Goal: Transaction & Acquisition: Purchase product/service

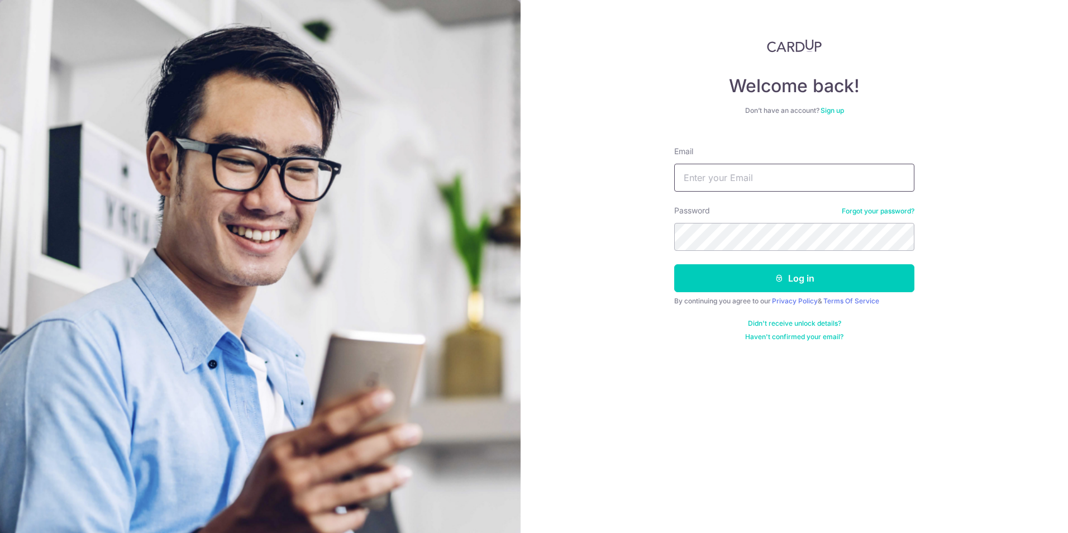
click at [729, 175] on input "Email" at bounding box center [794, 178] width 240 height 28
type input "[EMAIL_ADDRESS][DOMAIN_NAME]"
click at [674, 264] on button "Log in" at bounding box center [794, 278] width 240 height 28
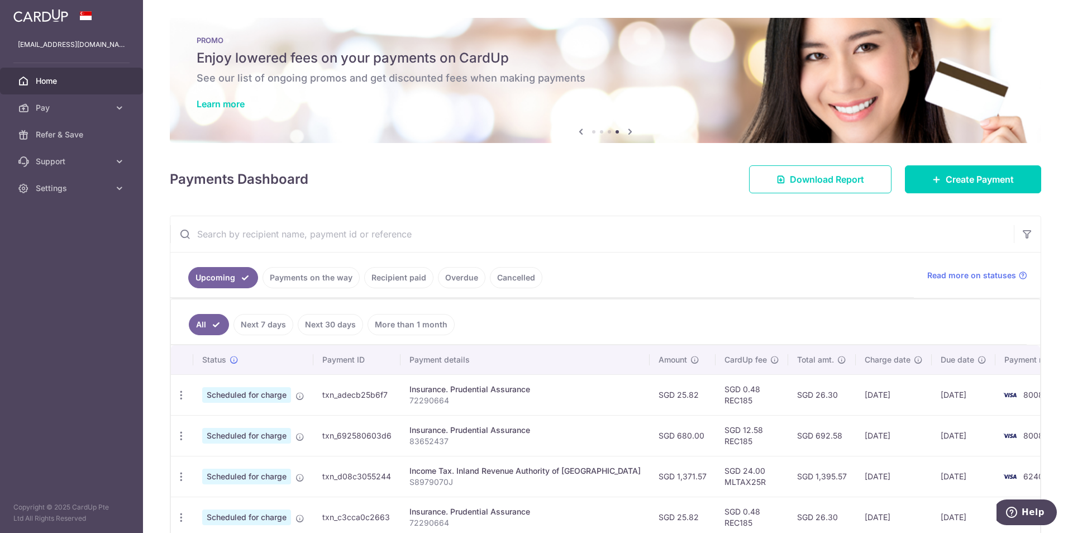
scroll to position [168, 0]
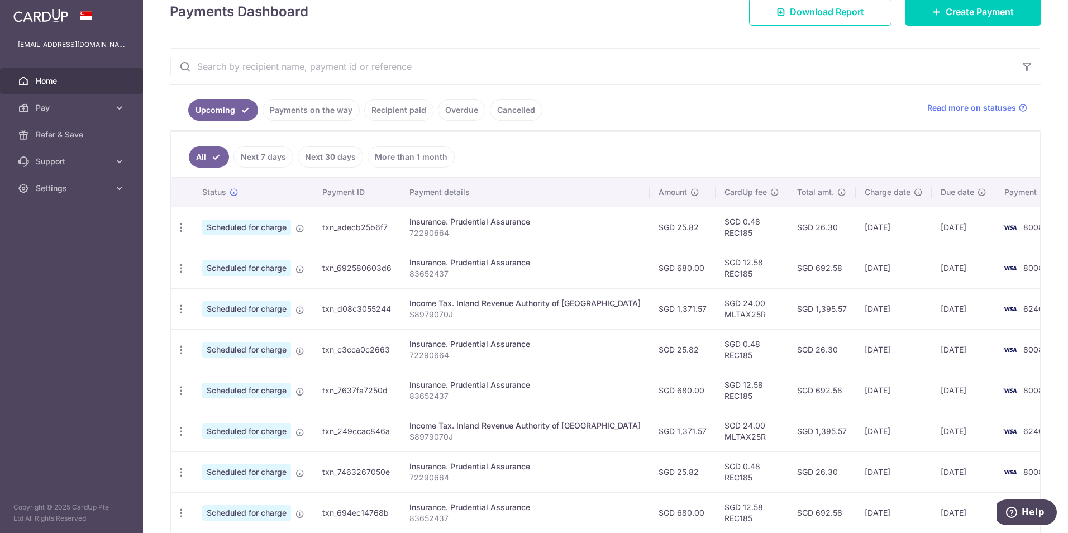
click at [559, 228] on p "72290664" at bounding box center [525, 232] width 231 height 11
click at [179, 222] on icon "button" at bounding box center [181, 228] width 12 height 12
click at [237, 263] on span "Update payment" at bounding box center [241, 257] width 76 height 13
radio input "true"
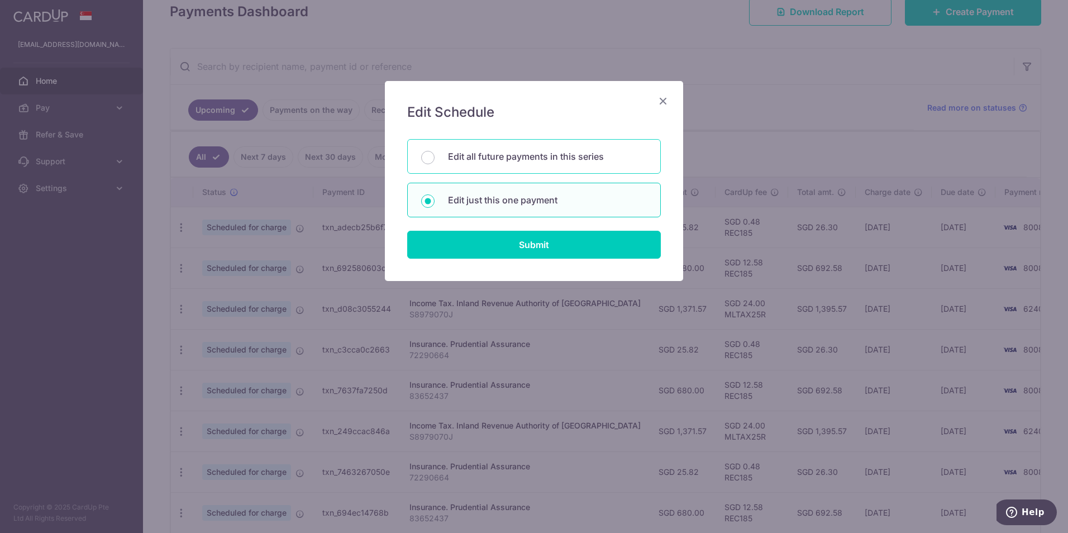
click at [478, 159] on p "Edit all future payments in this series" at bounding box center [547, 156] width 199 height 13
click at [435, 159] on input "Edit all future payments in this series" at bounding box center [427, 157] width 13 height 13
radio input "true"
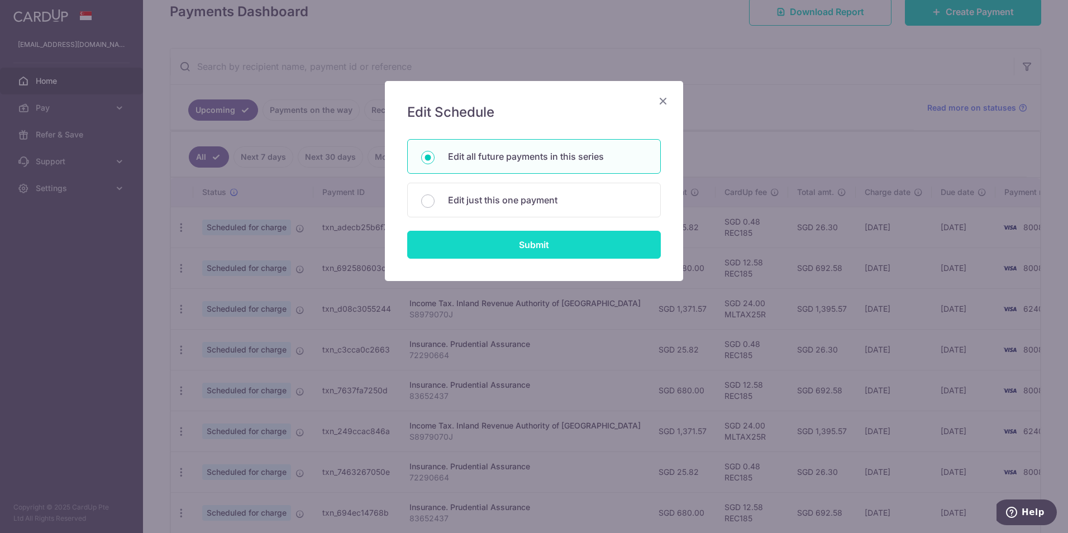
click at [473, 246] on input "Submit" at bounding box center [534, 245] width 254 height 28
radio input "true"
type input "25.82"
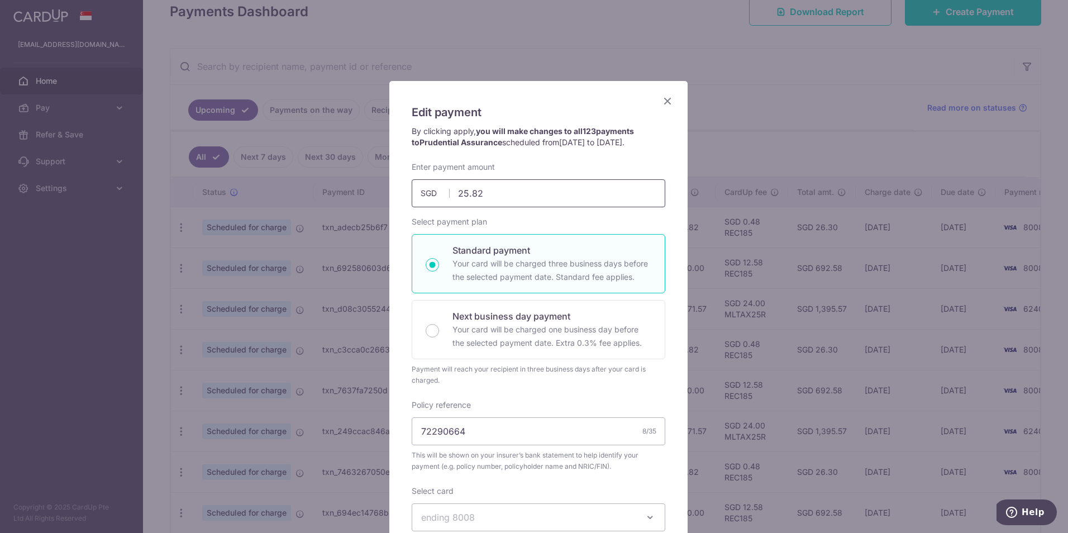
scroll to position [56, 0]
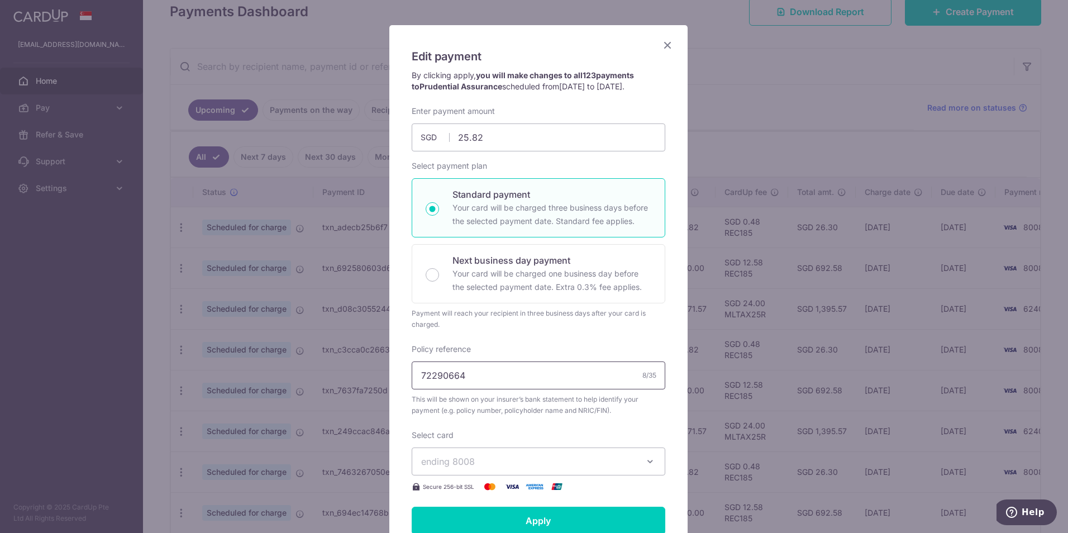
drag, startPoint x: 505, startPoint y: 371, endPoint x: 352, endPoint y: 379, distance: 152.7
click at [352, 379] on div "Edit payment By clicking apply, you will make changes to all 123 payments to Pr…" at bounding box center [534, 266] width 1068 height 533
paste input "708"
type input "72290708"
drag, startPoint x: 531, startPoint y: 132, endPoint x: 419, endPoint y: 127, distance: 112.4
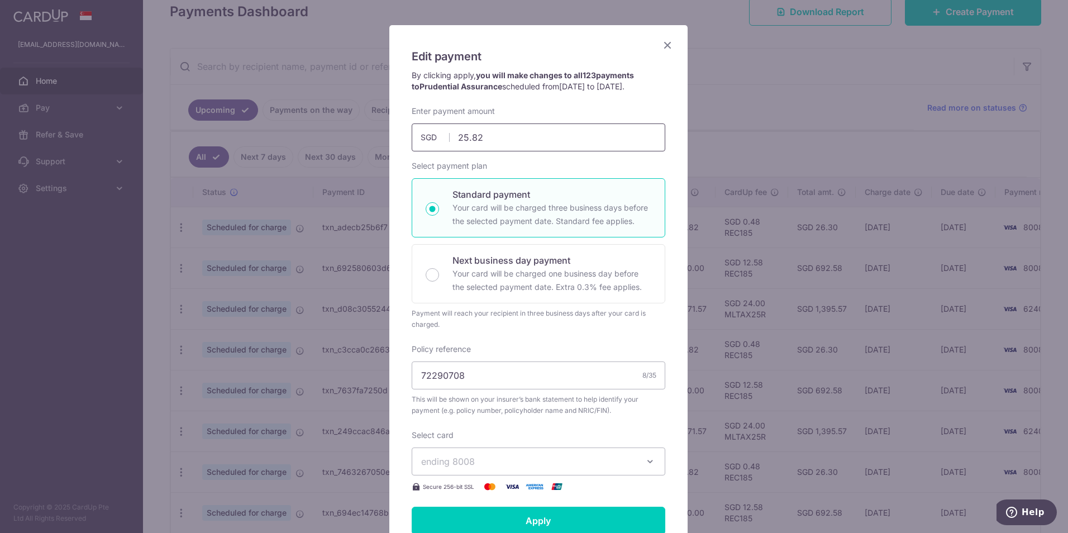
click at [419, 127] on input "25.82" at bounding box center [539, 137] width 254 height 28
click at [622, 82] on span "19/10/2025 to 19/12/2035" at bounding box center [590, 86] width 63 height 9
drag, startPoint x: 590, startPoint y: 136, endPoint x: 387, endPoint y: 148, distance: 203.2
click at [389, 148] on div "Edit payment By clicking apply, you will make changes to all 123 payments to Pr…" at bounding box center [538, 363] width 298 height 677
type input "164.18"
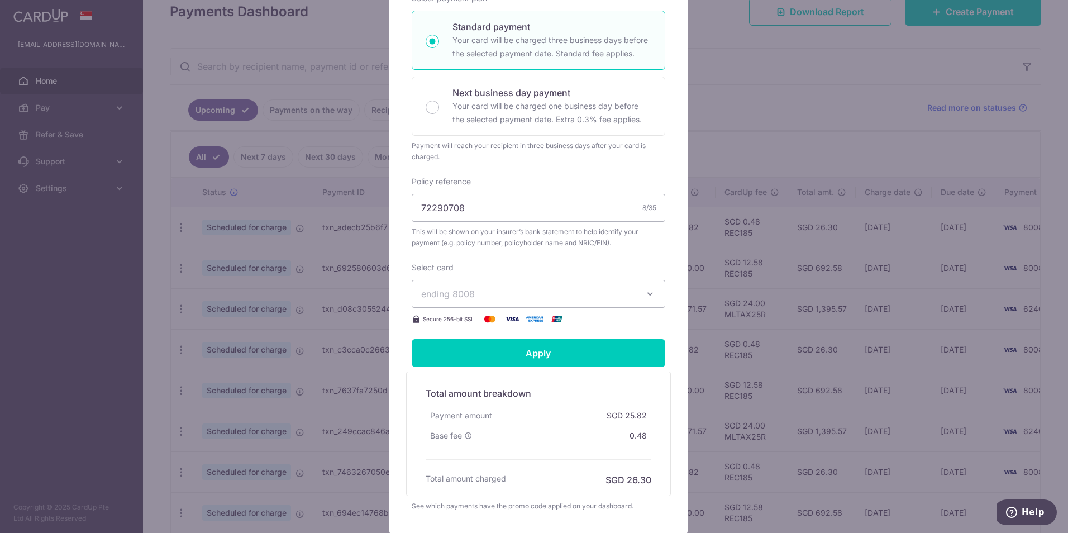
scroll to position [279, 0]
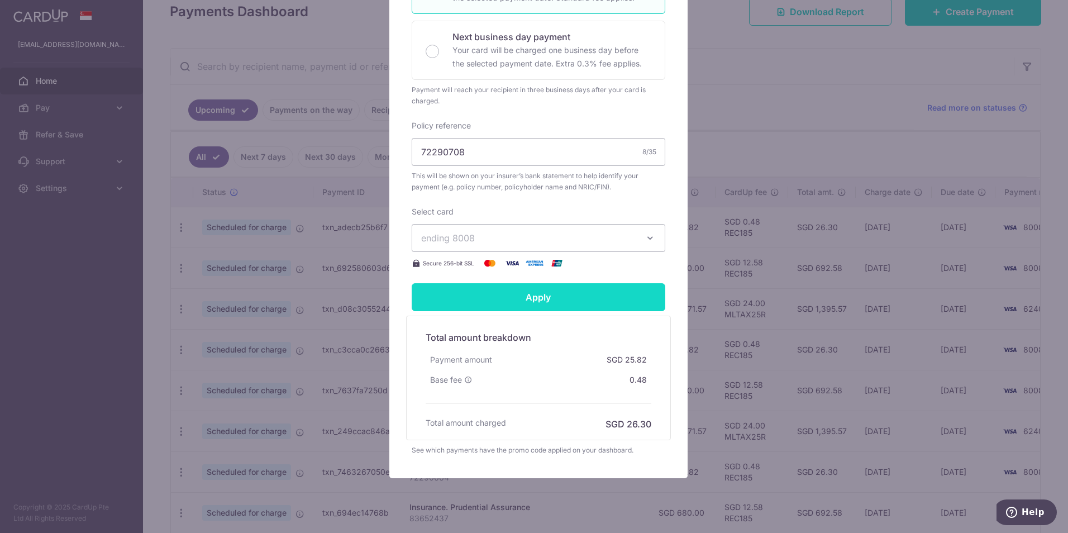
click at [579, 297] on input "Apply" at bounding box center [539, 297] width 254 height 28
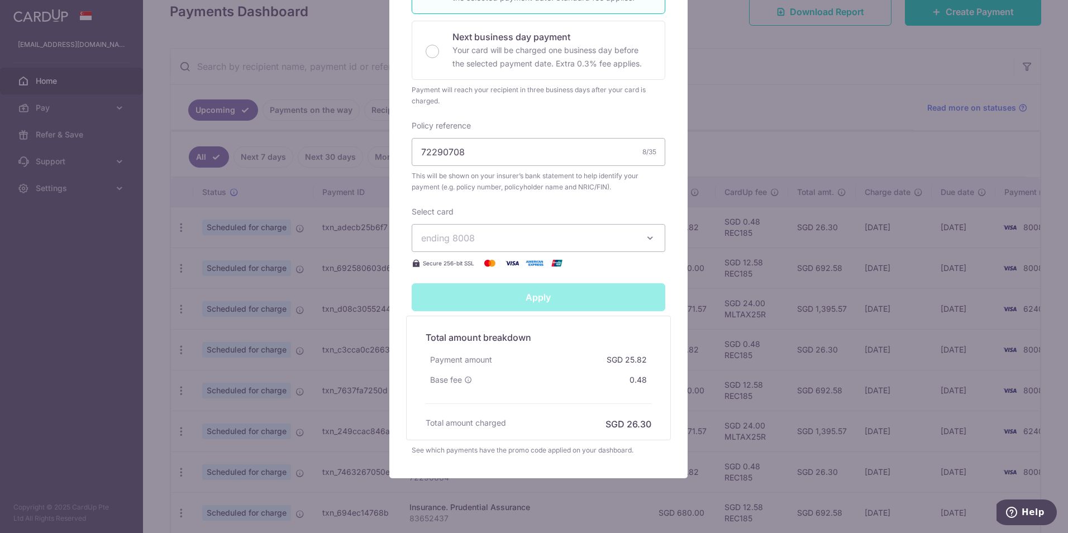
scroll to position [112, 0]
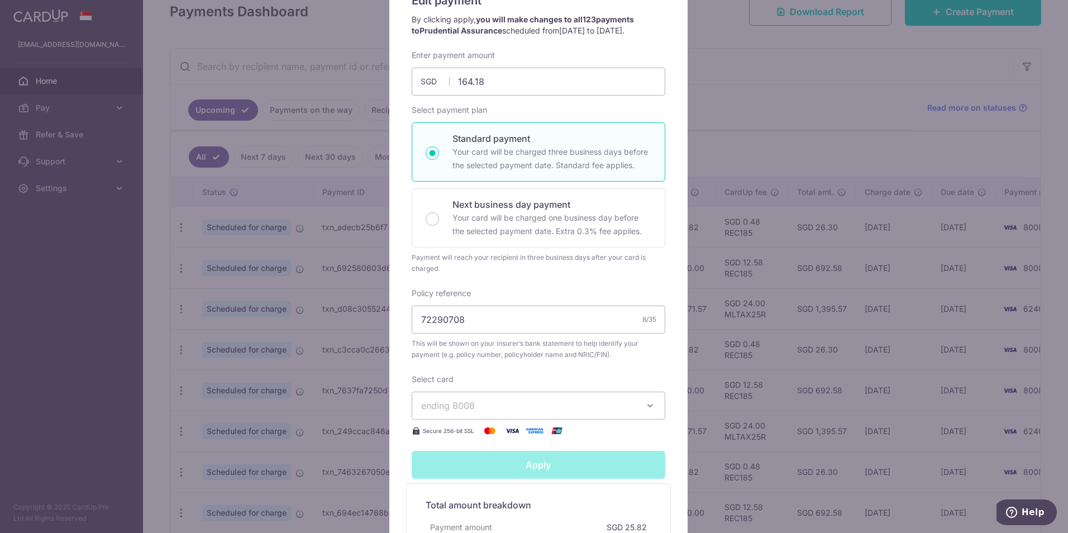
type input "Successfully Applied"
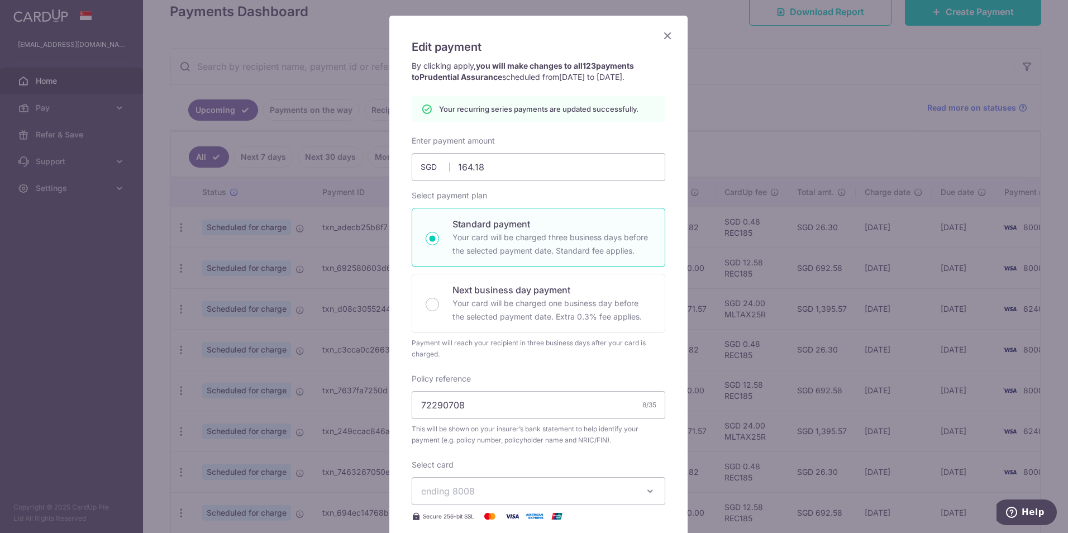
scroll to position [0, 0]
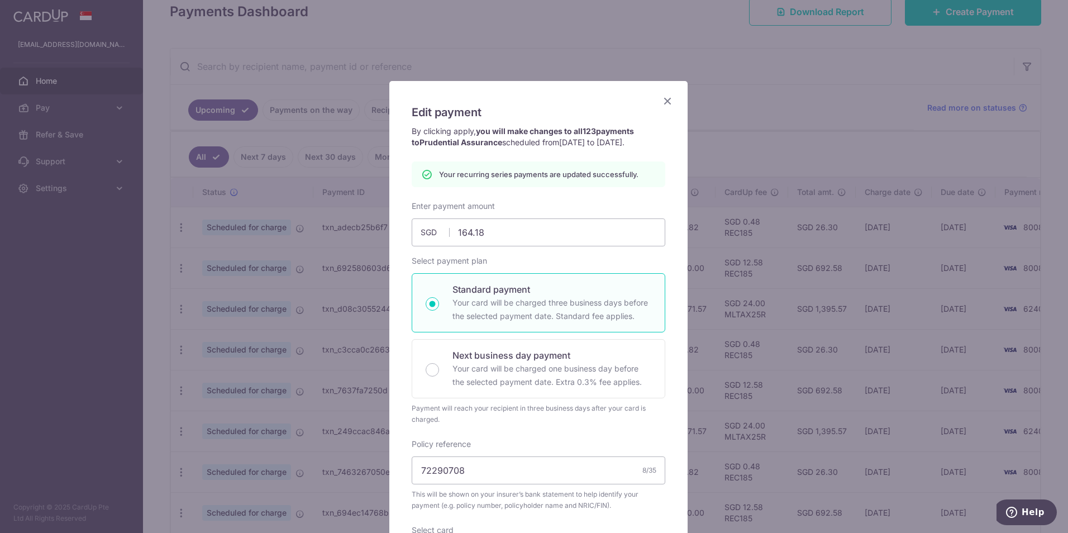
click at [657, 111] on div "Edit payment By clicking apply, you will make changes to all 123 payments to Pr…" at bounding box center [538, 439] width 298 height 716
drag, startPoint x: 657, startPoint y: 111, endPoint x: 658, endPoint y: 99, distance: 12.3
click at [661, 99] on icon "Close" at bounding box center [667, 101] width 13 height 14
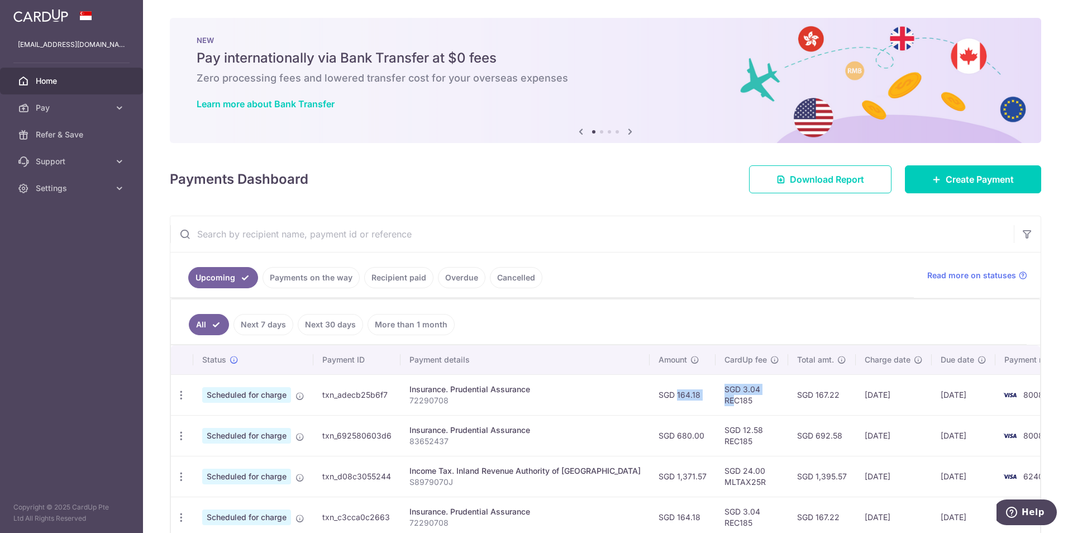
drag, startPoint x: 624, startPoint y: 403, endPoint x: 692, endPoint y: 402, distance: 68.2
click at [692, 402] on tr "Update payment Cancel payment Scheduled for charge txn_adecb25b6f7 Insurance. P…" at bounding box center [626, 394] width 910 height 41
click at [716, 402] on td "SGD 3.04 REC185" at bounding box center [752, 394] width 73 height 41
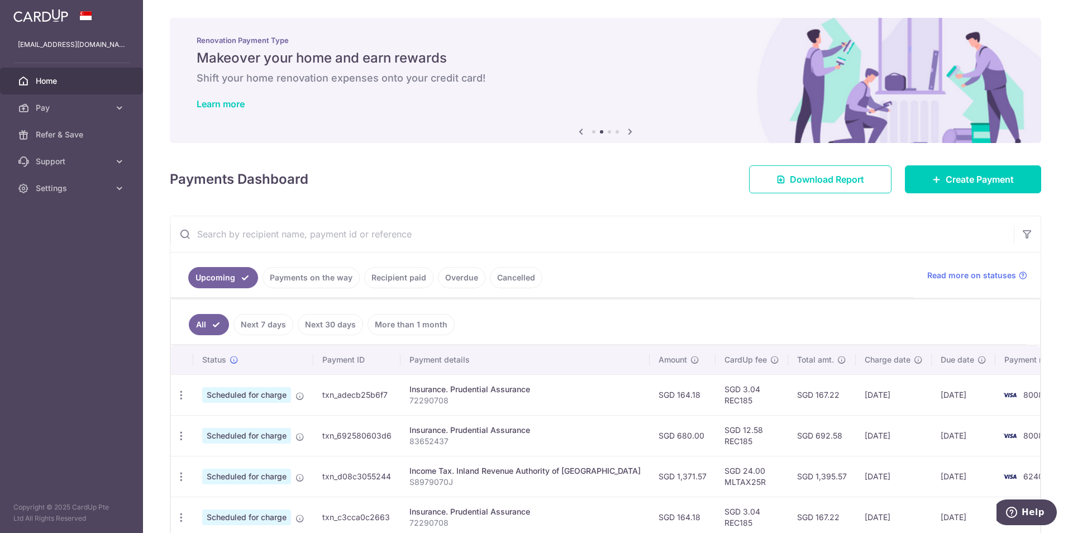
scroll to position [56, 0]
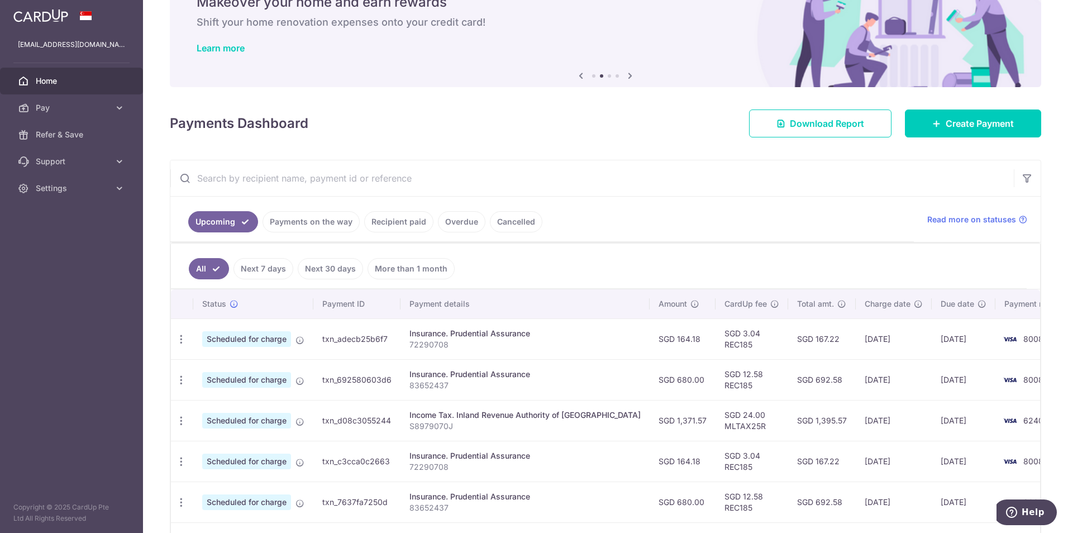
drag, startPoint x: 872, startPoint y: 379, endPoint x: 835, endPoint y: 382, distance: 37.5
click at [856, 382] on td "[DATE]" at bounding box center [894, 379] width 76 height 41
drag, startPoint x: 835, startPoint y: 382, endPoint x: 859, endPoint y: 381, distance: 24.6
click at [859, 381] on td "[DATE]" at bounding box center [894, 379] width 76 height 41
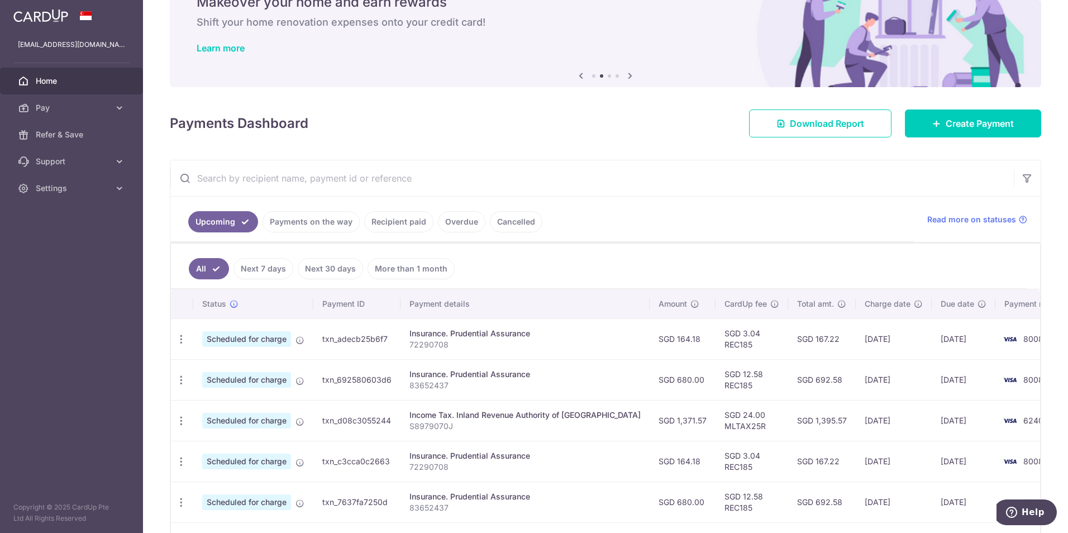
click at [859, 381] on td "[DATE]" at bounding box center [894, 379] width 76 height 41
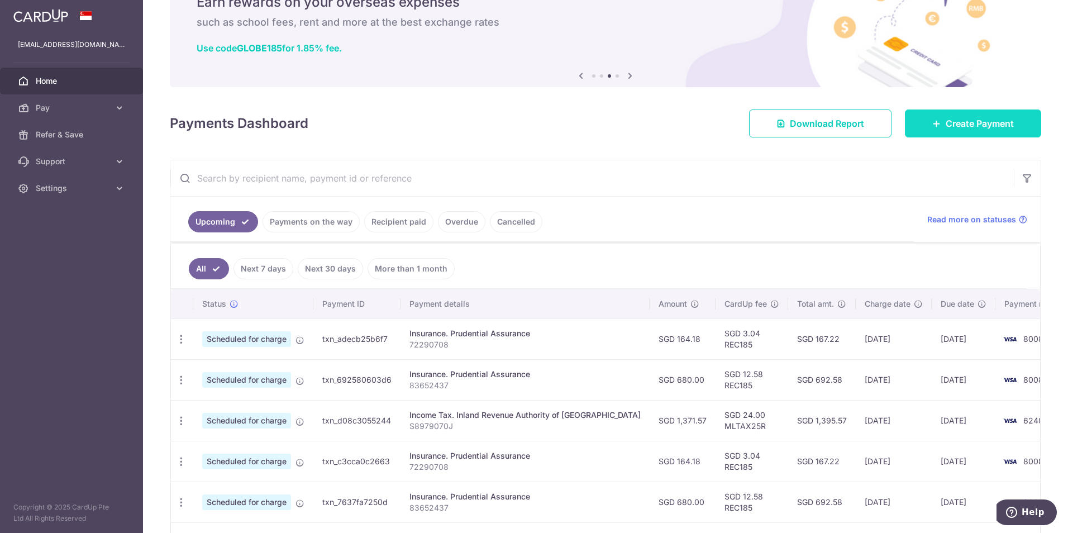
click at [983, 114] on link "Create Payment" at bounding box center [973, 124] width 136 height 28
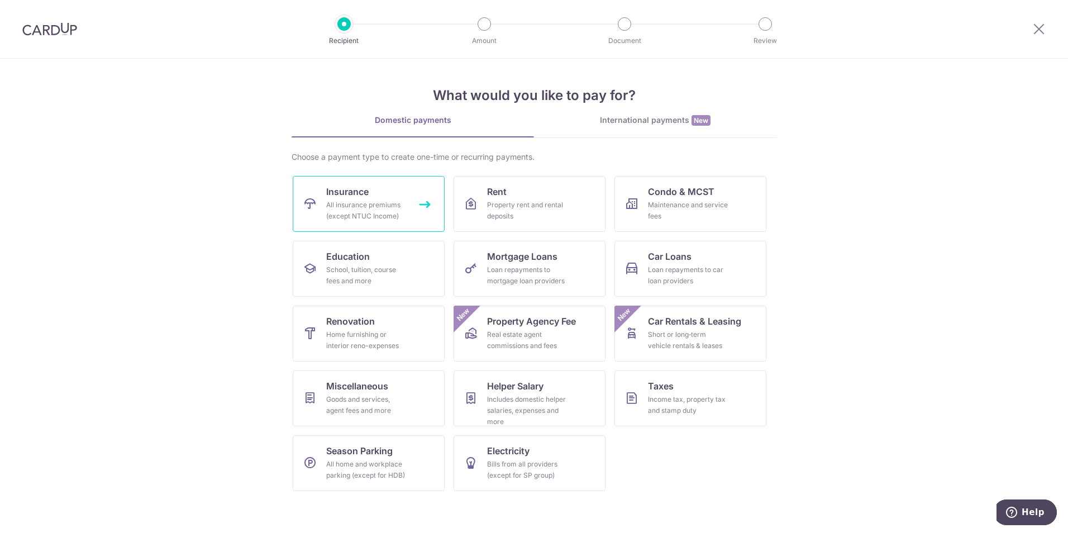
click at [391, 197] on link "Insurance All insurance premiums (except NTUC Income)" at bounding box center [369, 204] width 152 height 56
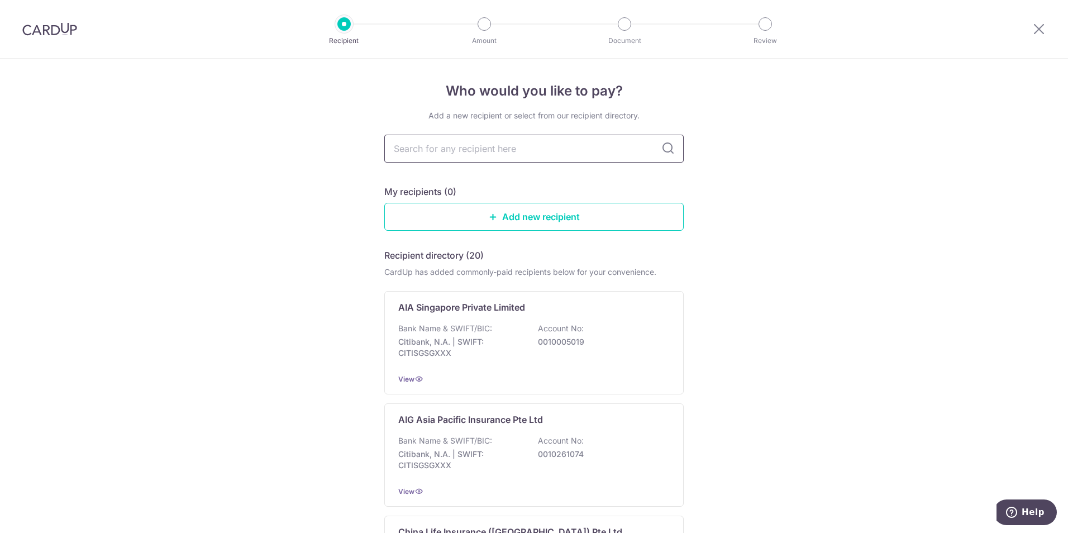
click at [543, 148] on input "text" at bounding box center [534, 149] width 300 height 28
type input "prudential"
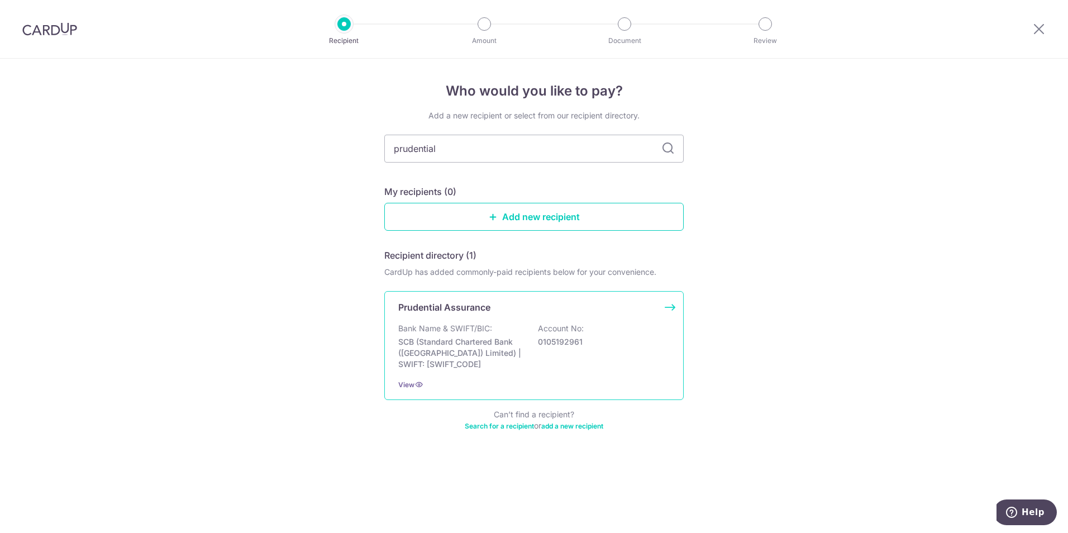
click at [512, 350] on p "SCB (Standard Chartered Bank (Singapore) Limited) | SWIFT: SCBLSG22XXX" at bounding box center [460, 353] width 125 height 34
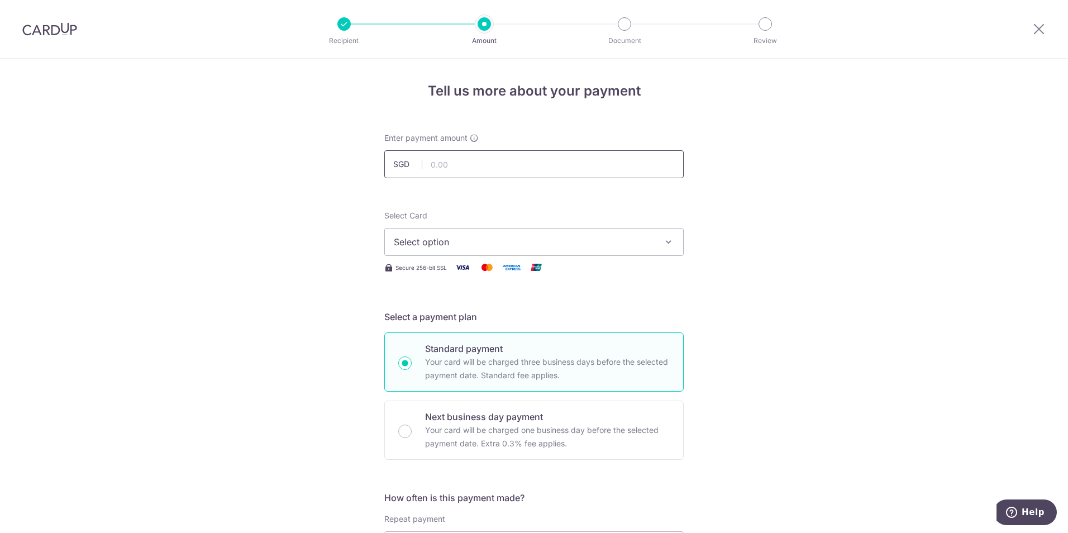
click at [537, 156] on input "text" at bounding box center [534, 164] width 300 height 28
paste input "86255642"
type input "86255642"
click at [462, 233] on button "Select option" at bounding box center [534, 242] width 300 height 28
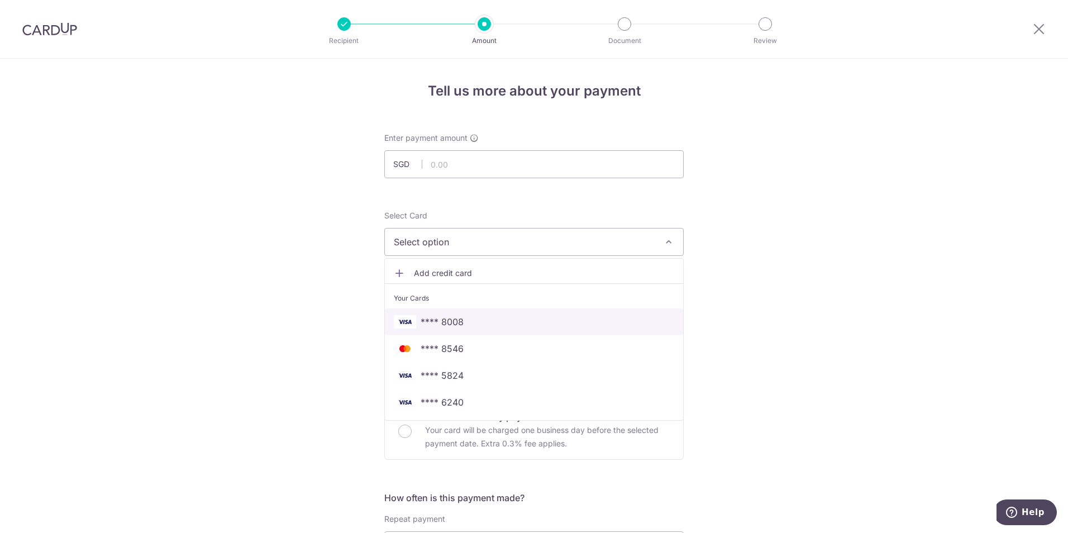
click at [458, 318] on span "**** 8008" at bounding box center [442, 321] width 43 height 13
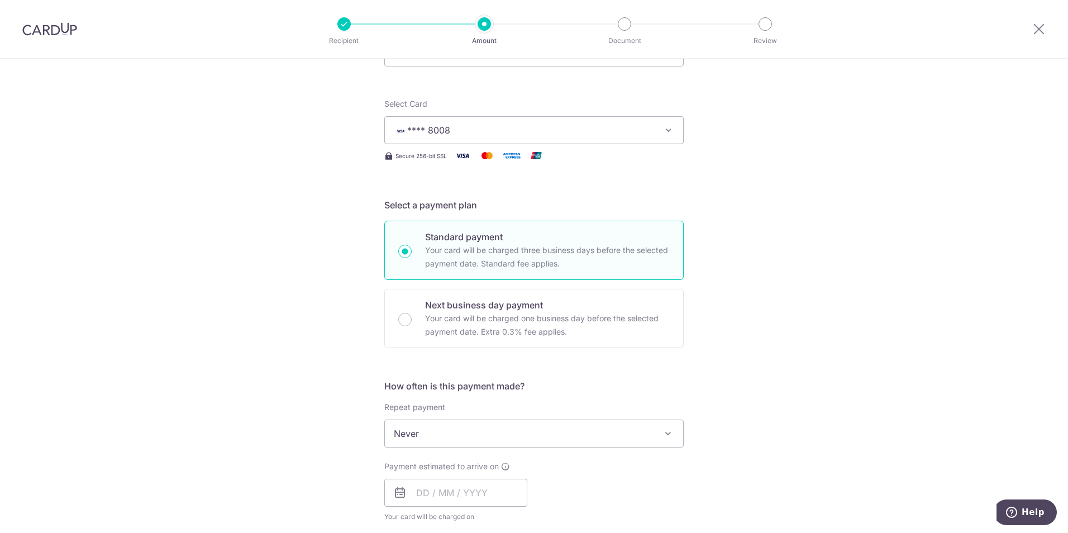
scroll to position [224, 0]
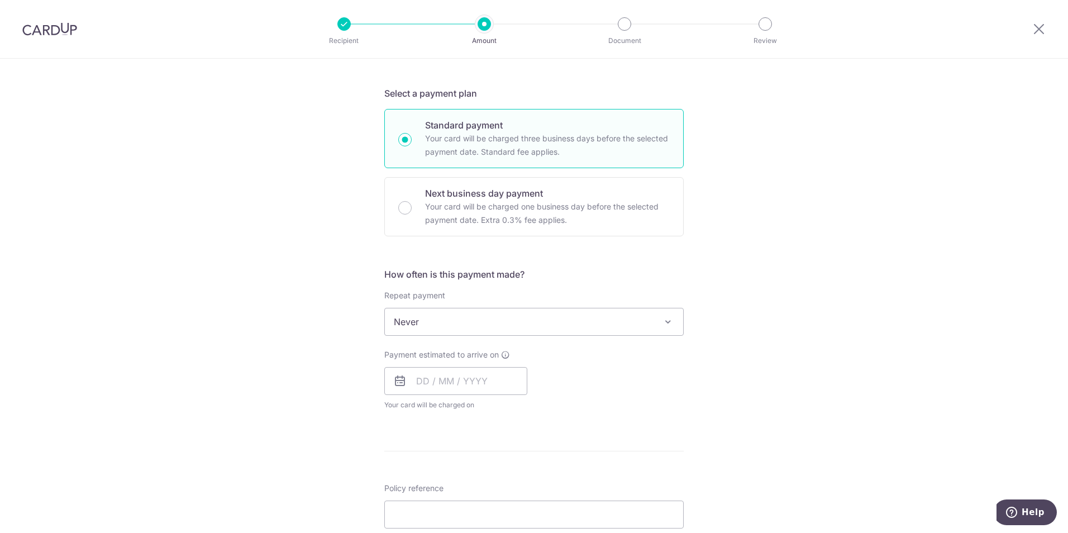
click at [458, 316] on span "Never" at bounding box center [534, 321] width 298 height 27
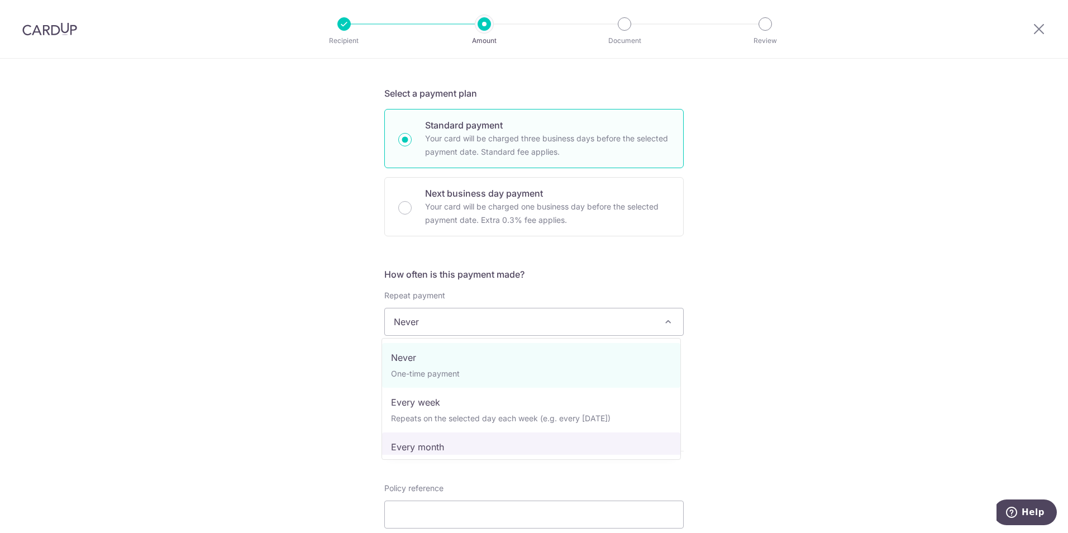
select select "3"
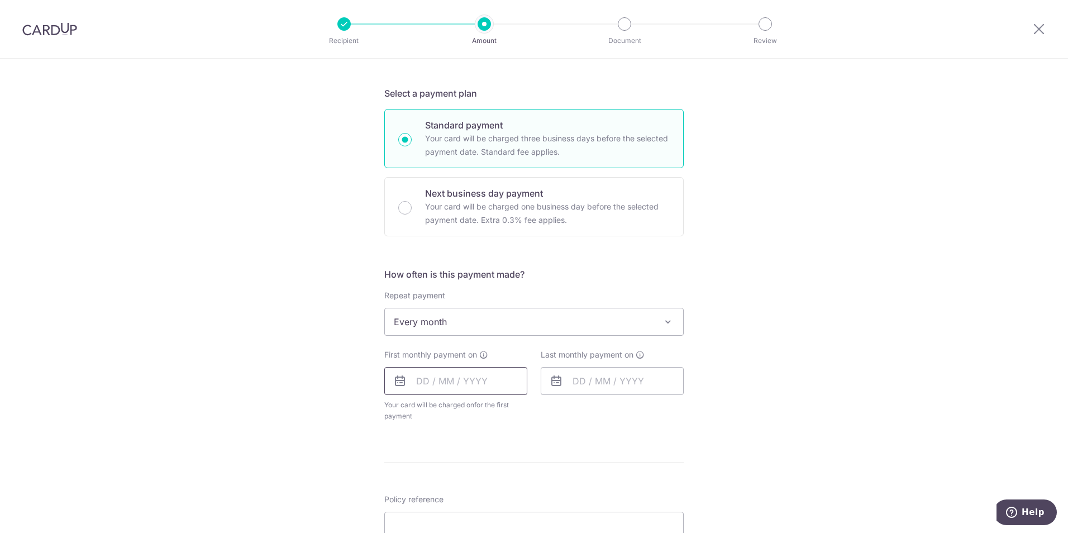
click at [454, 380] on input "text" at bounding box center [455, 381] width 143 height 28
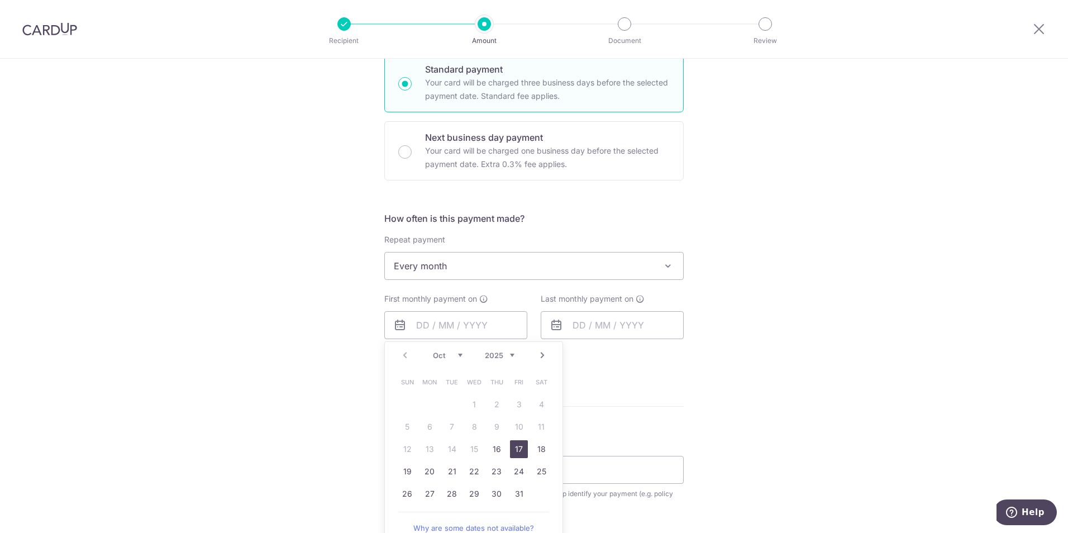
click at [524, 444] on link "17" at bounding box center [519, 449] width 18 height 18
type input "[DATE]"
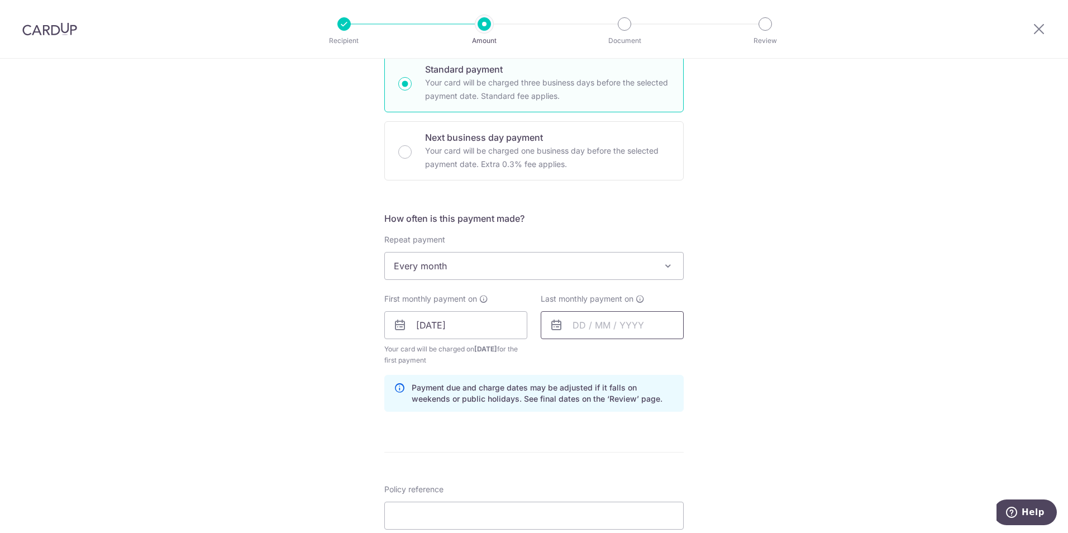
click at [627, 325] on input "text" at bounding box center [612, 325] width 143 height 28
click at [665, 354] on select "2025 2026 2027 2028 2029 2030 2031 2032 2033 2034 2035" at bounding box center [656, 355] width 30 height 9
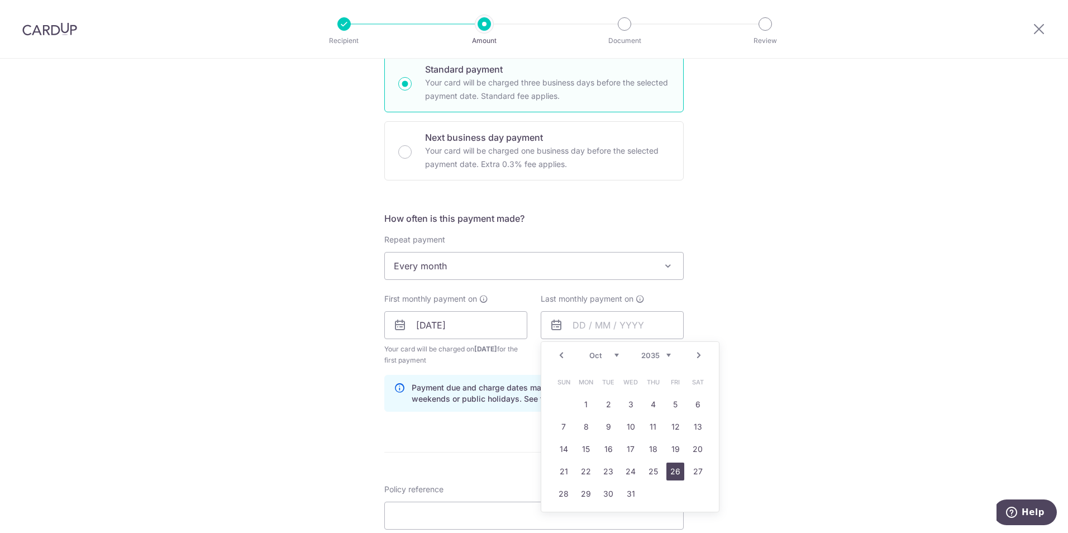
click at [674, 473] on link "26" at bounding box center [676, 472] width 18 height 18
type input "26/10/2035"
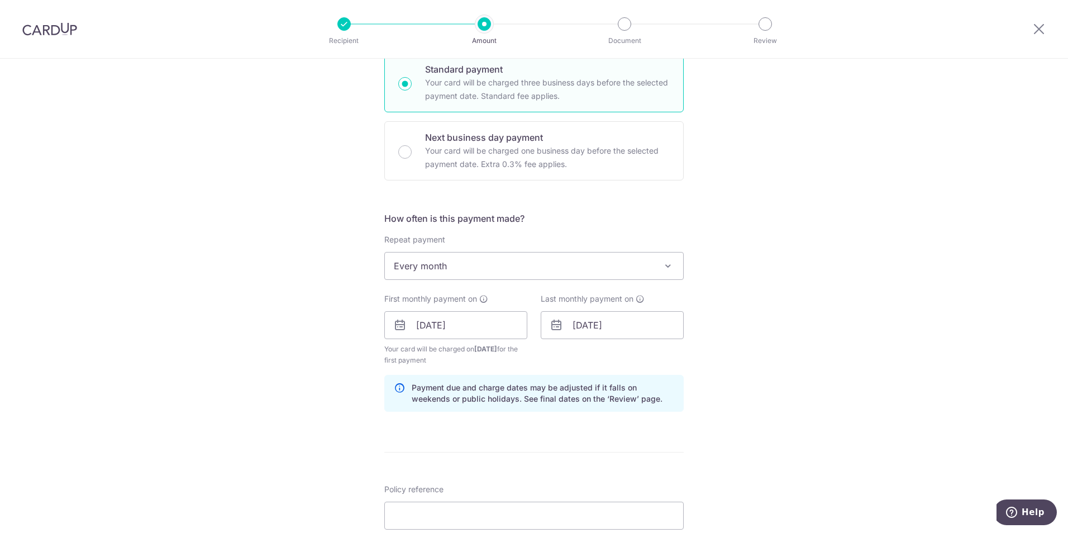
click at [696, 377] on div "Tell us more about your payment Enter payment amount SGD Select Card **** 8008 …" at bounding box center [534, 313] width 1068 height 1068
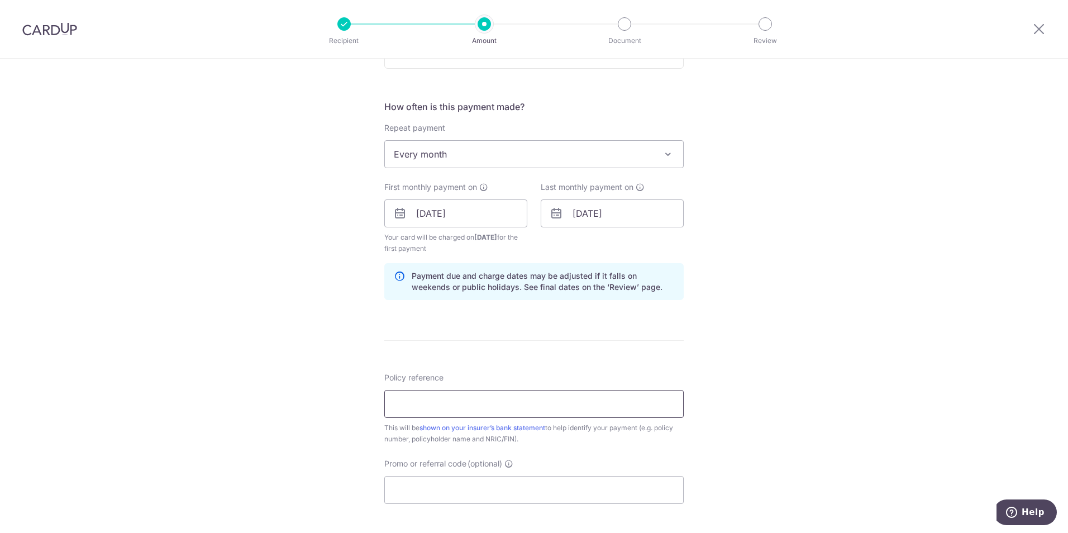
click at [552, 416] on input "Policy reference" at bounding box center [534, 404] width 300 height 28
paste input "86255642"
type input "86255642"
click at [562, 349] on form "Enter payment amount SGD Select Card **** 8008 Add credit card Your Cards **** …" at bounding box center [534, 212] width 300 height 942
click at [491, 499] on input "Promo or referral code (optional)" at bounding box center [534, 490] width 300 height 28
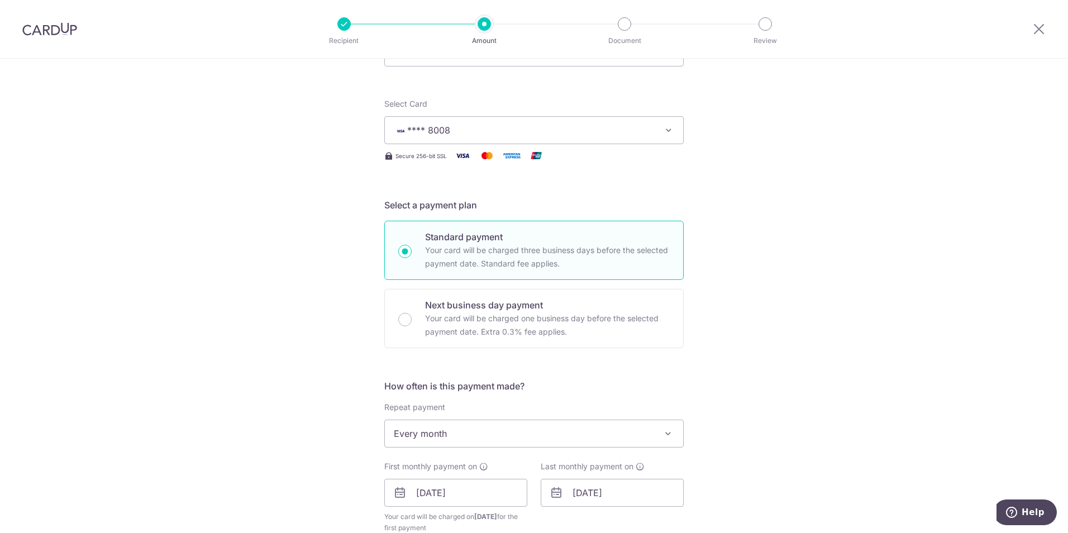
scroll to position [0, 0]
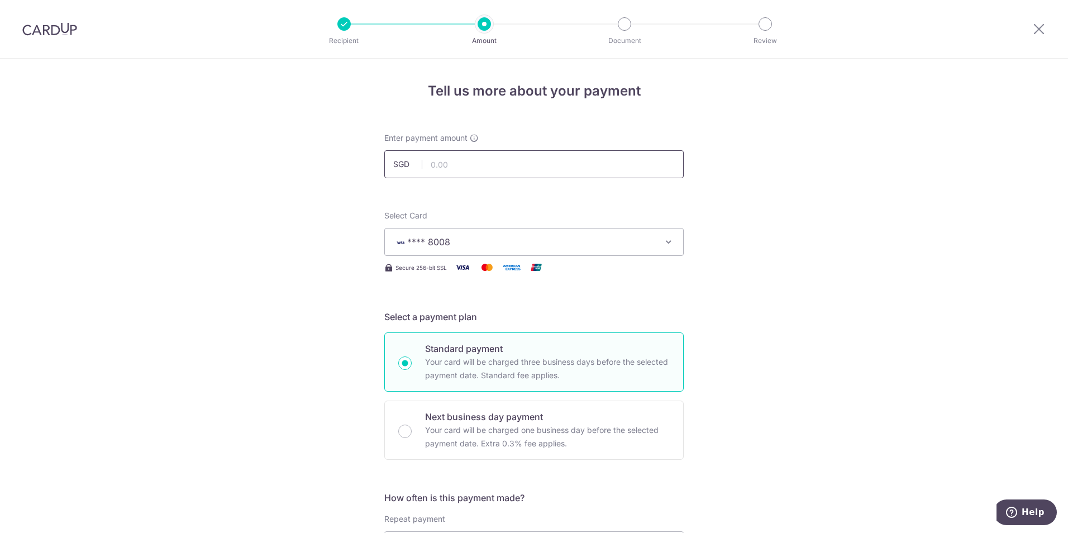
click at [495, 166] on input "text" at bounding box center [534, 164] width 300 height 28
click at [582, 162] on input "text" at bounding box center [534, 164] width 300 height 28
type input "142.77"
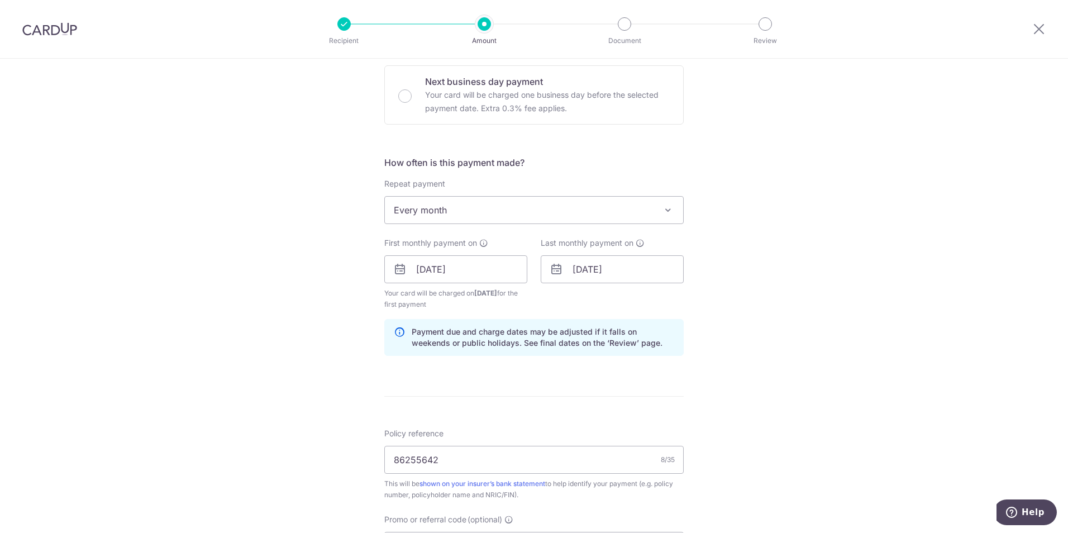
scroll to position [593, 0]
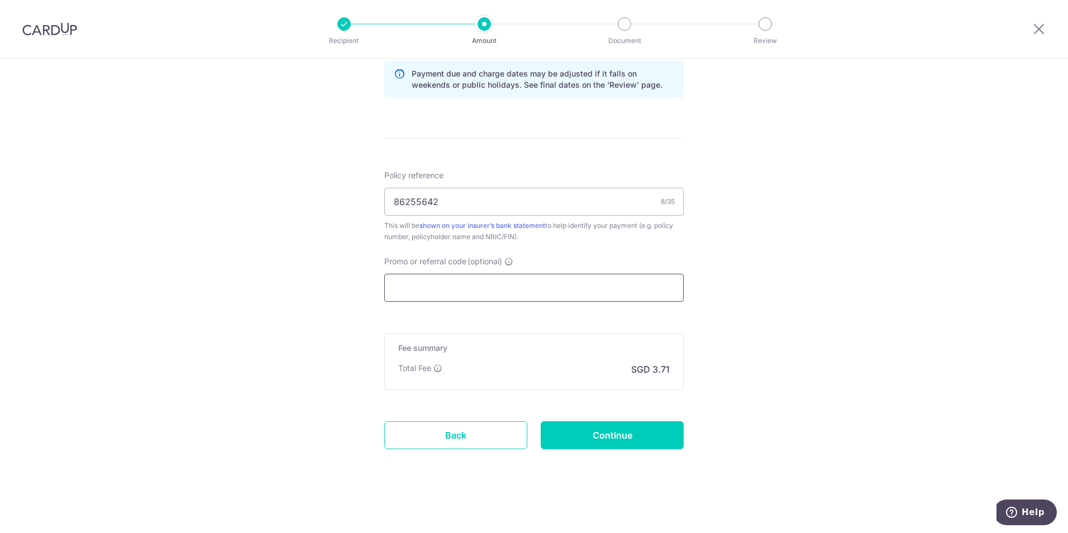
click at [587, 289] on input "Promo or referral code (optional)" at bounding box center [534, 288] width 300 height 28
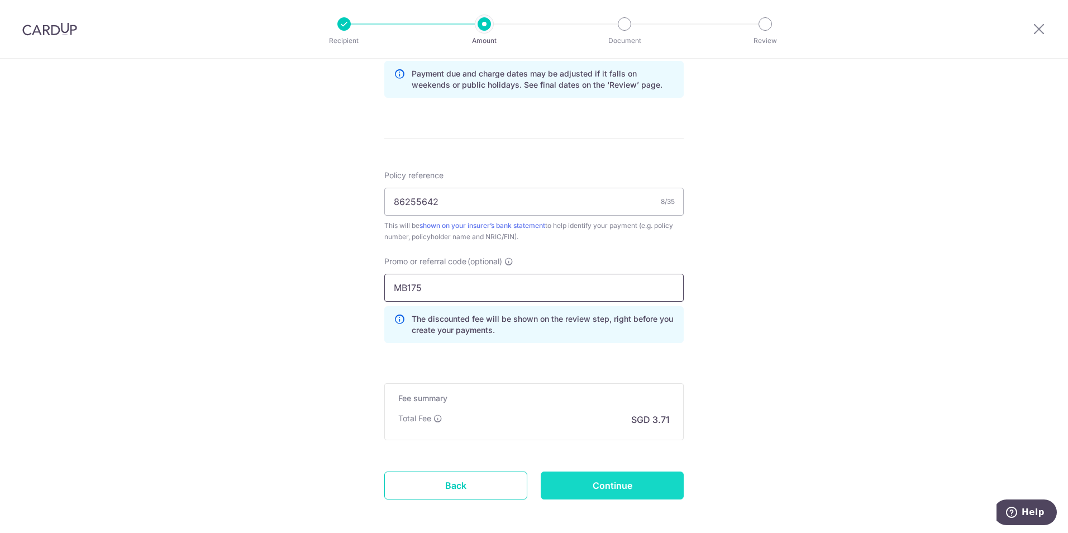
type input "MB175"
click at [595, 480] on input "Continue" at bounding box center [612, 486] width 143 height 28
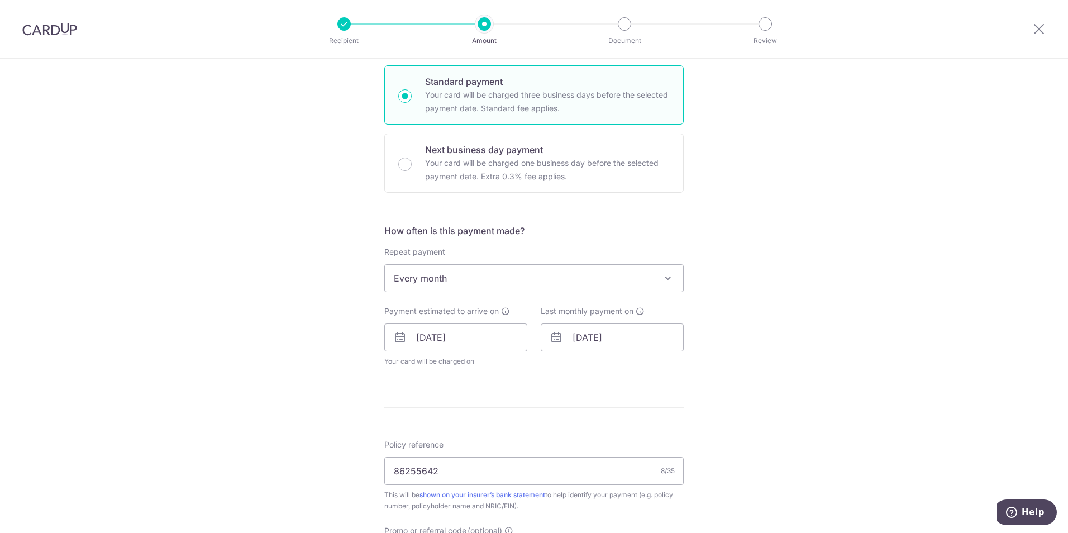
scroll to position [491, 0]
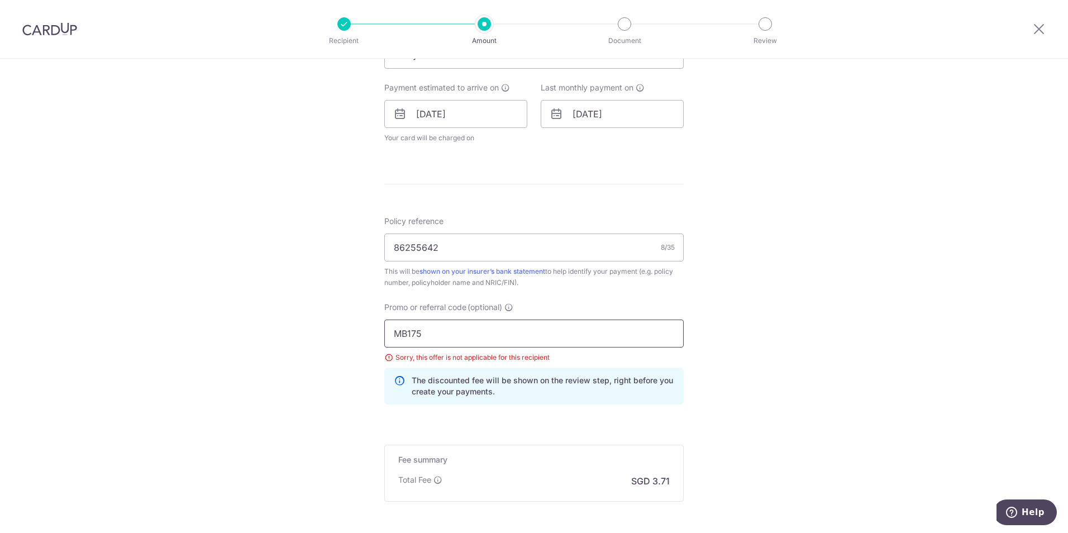
click at [504, 342] on input "MB175" at bounding box center [534, 334] width 300 height 28
type input "MB173"
click at [721, 331] on div "Tell us more about your payment Enter payment amount SGD 142.77 142.77 Select C…" at bounding box center [534, 106] width 1068 height 1077
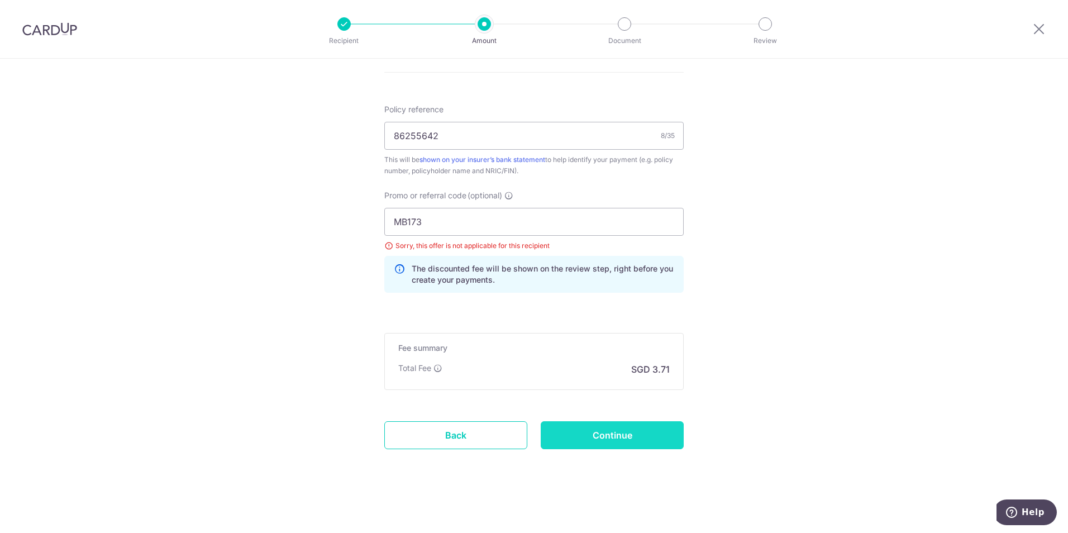
click at [648, 439] on input "Continue" at bounding box center [612, 435] width 143 height 28
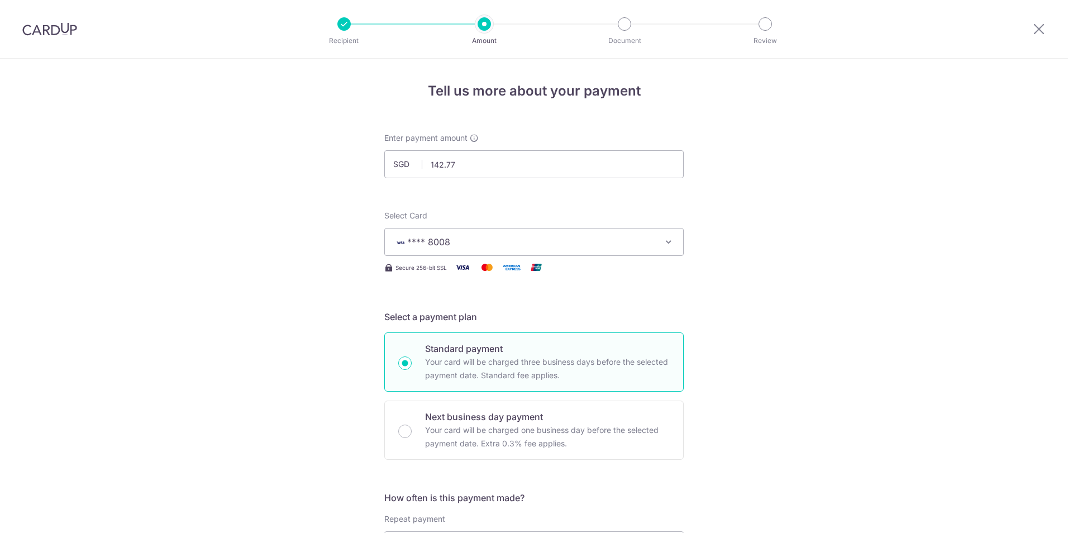
scroll to position [602, 0]
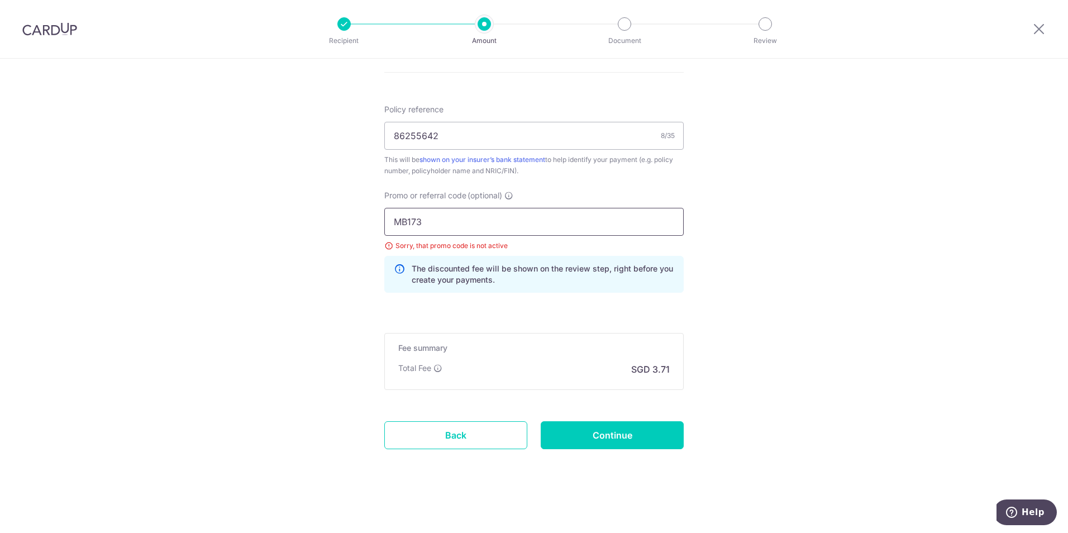
drag, startPoint x: 521, startPoint y: 225, endPoint x: 217, endPoint y: 212, distance: 304.2
type input "MILELION"
click at [599, 434] on input "Continue" at bounding box center [612, 435] width 143 height 28
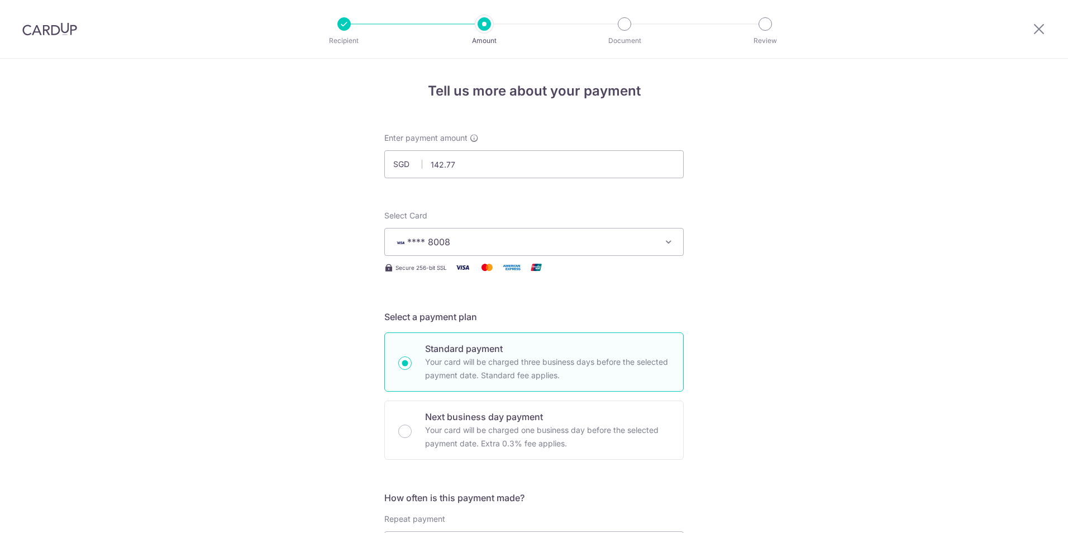
scroll to position [602, 0]
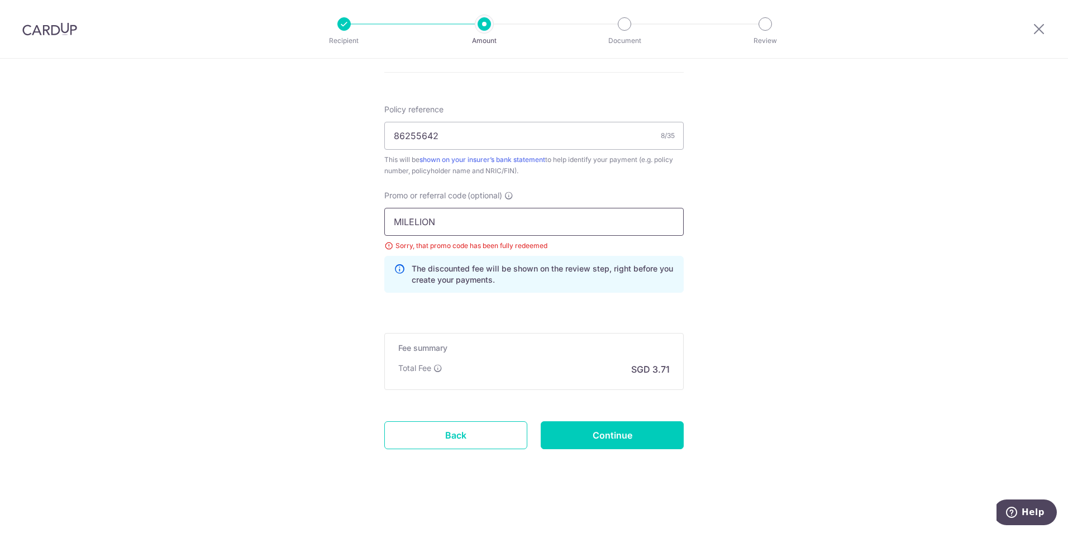
drag, startPoint x: 484, startPoint y: 210, endPoint x: 365, endPoint y: 206, distance: 118.5
type input "REC185"
click at [602, 445] on input "Continue" at bounding box center [612, 435] width 143 height 28
click at [641, 282] on p "The discounted fee will be shown on the review step, right before you create yo…" at bounding box center [543, 274] width 263 height 22
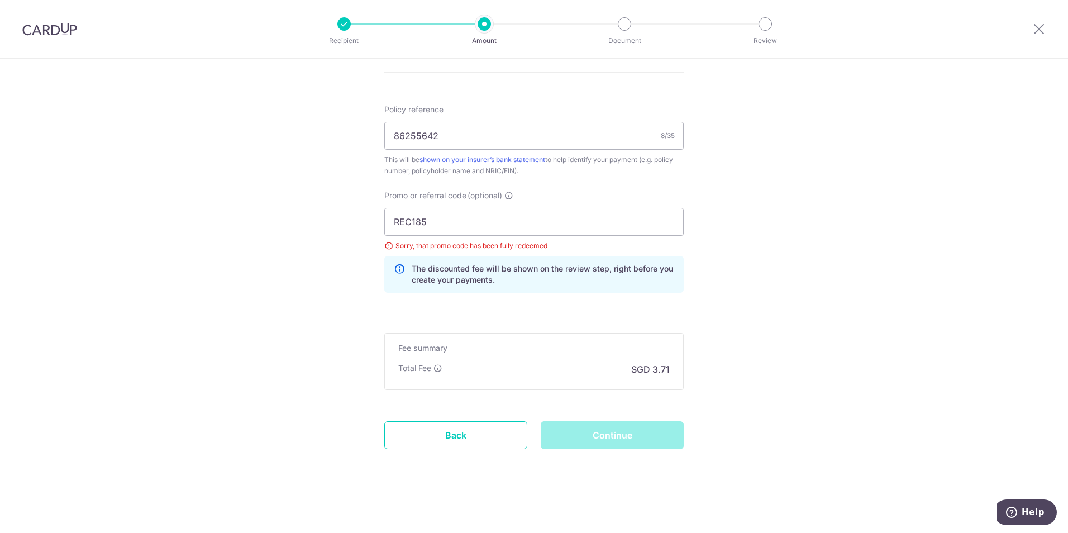
click at [609, 377] on div "Fee summary Base fee $ 3.71 Extend fee Next-day fee Total Fee SGD 3.71" at bounding box center [534, 361] width 300 height 57
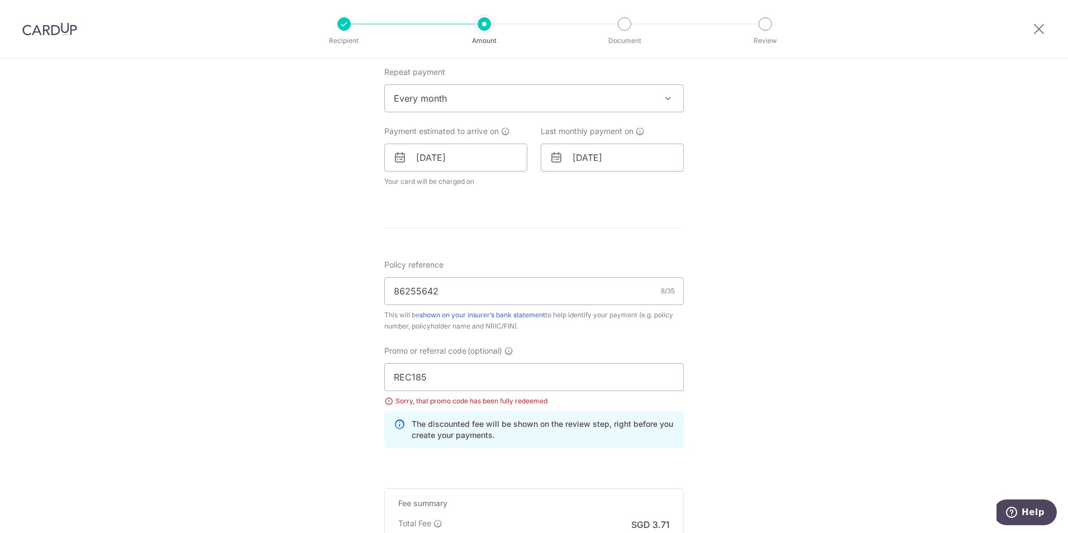
scroll to position [503, 0]
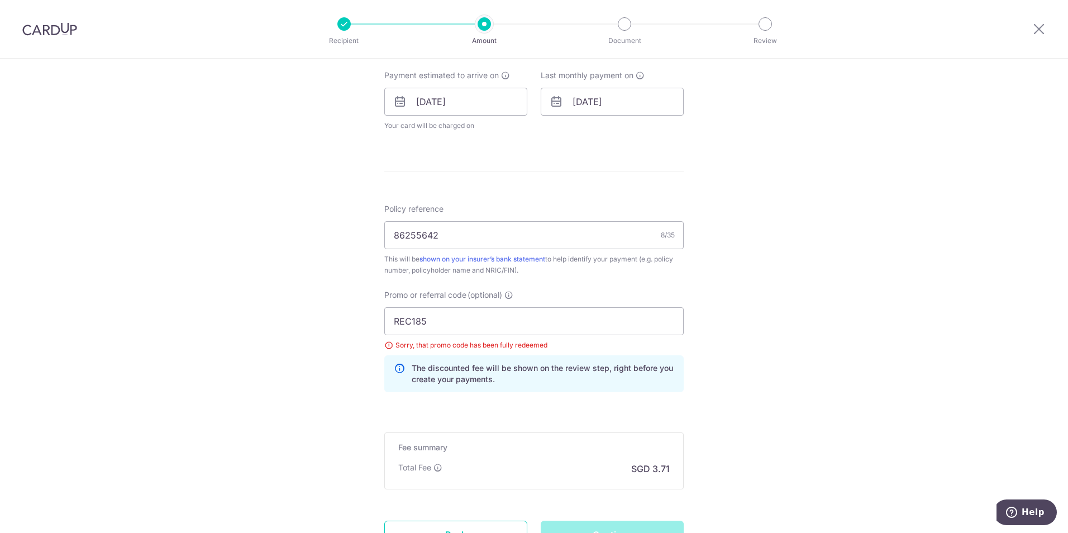
click at [481, 169] on form "Enter payment amount SGD 142.77 142.77 Select Card **** 8008 Add credit card Yo…" at bounding box center [534, 105] width 300 height 950
click at [215, 183] on div "Tell us more about your payment Enter payment amount SGD 142.77 142.77 Select C…" at bounding box center [534, 94] width 1068 height 1077
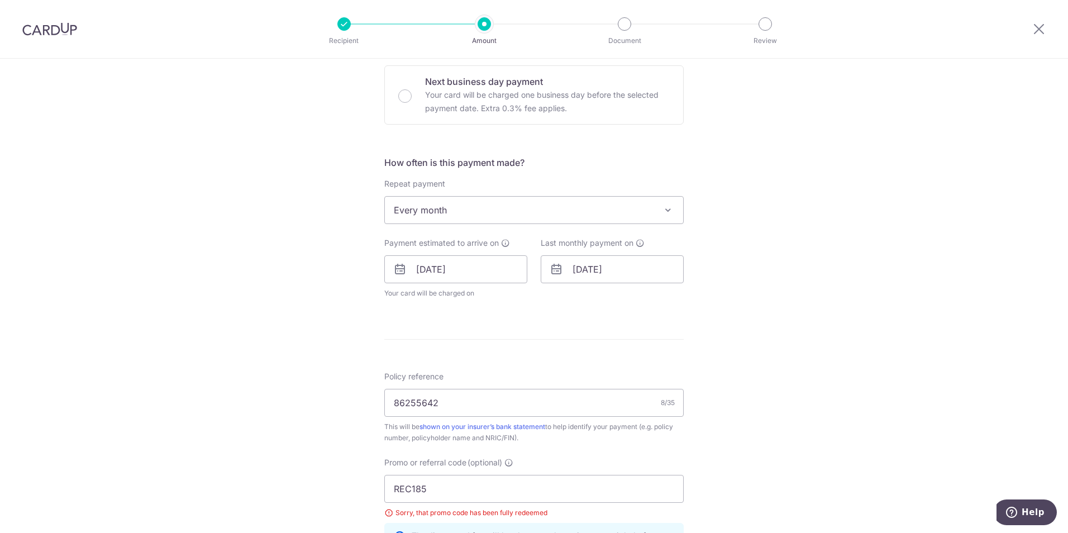
scroll to position [602, 0]
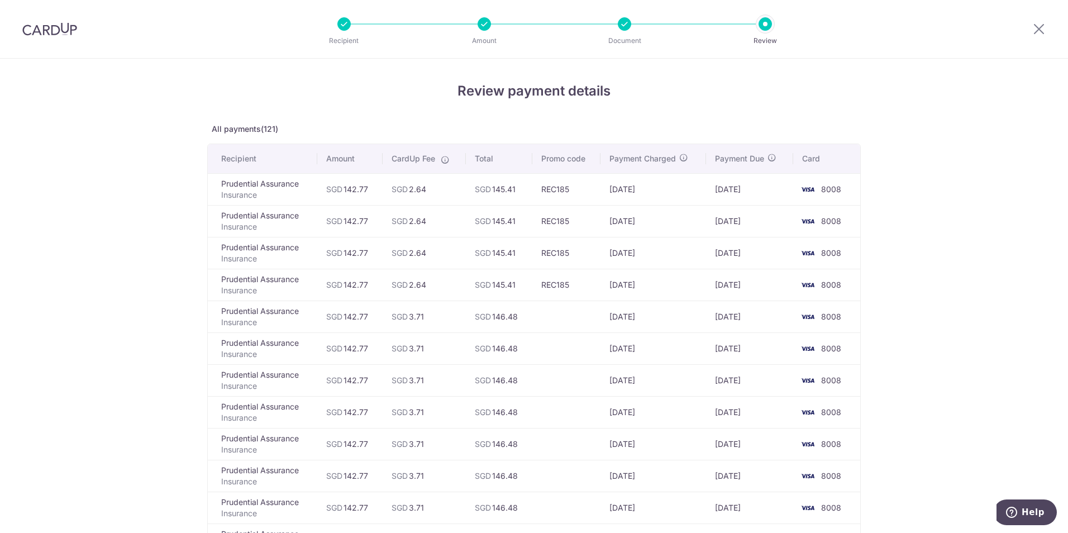
click at [573, 288] on td "REC185" at bounding box center [567, 285] width 68 height 32
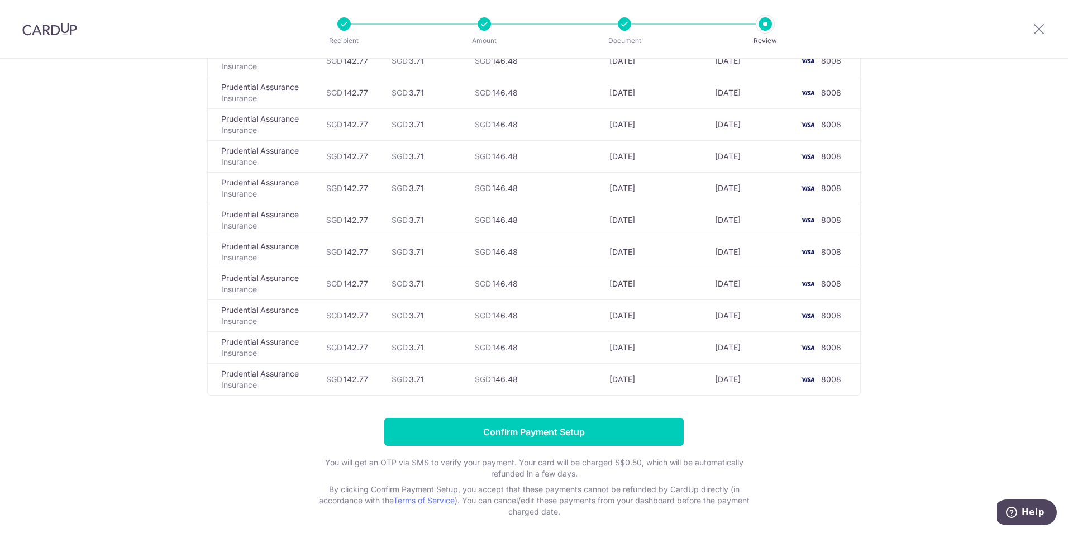
scroll to position [3682, 0]
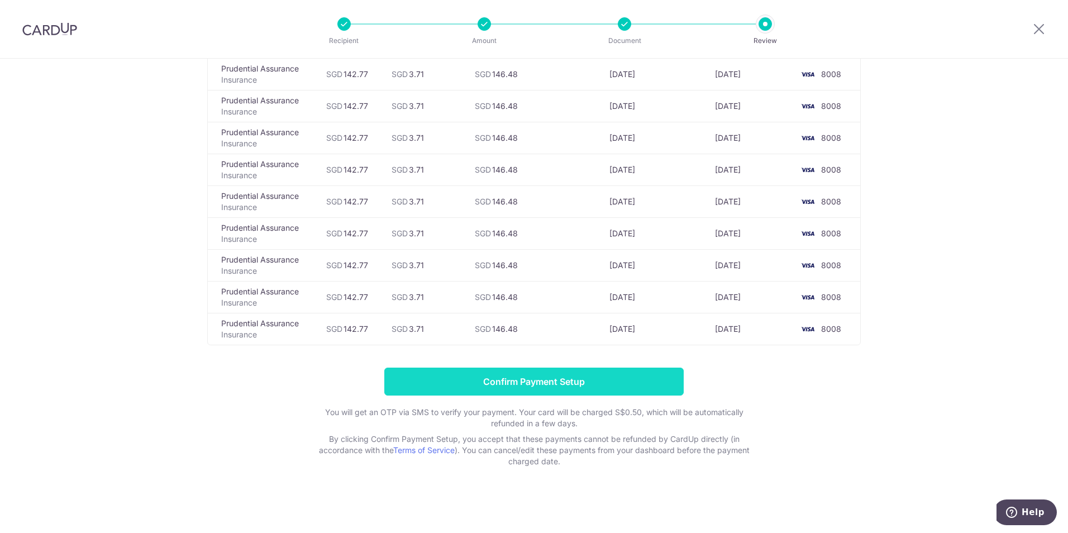
click at [563, 382] on input "Confirm Payment Setup" at bounding box center [534, 382] width 300 height 28
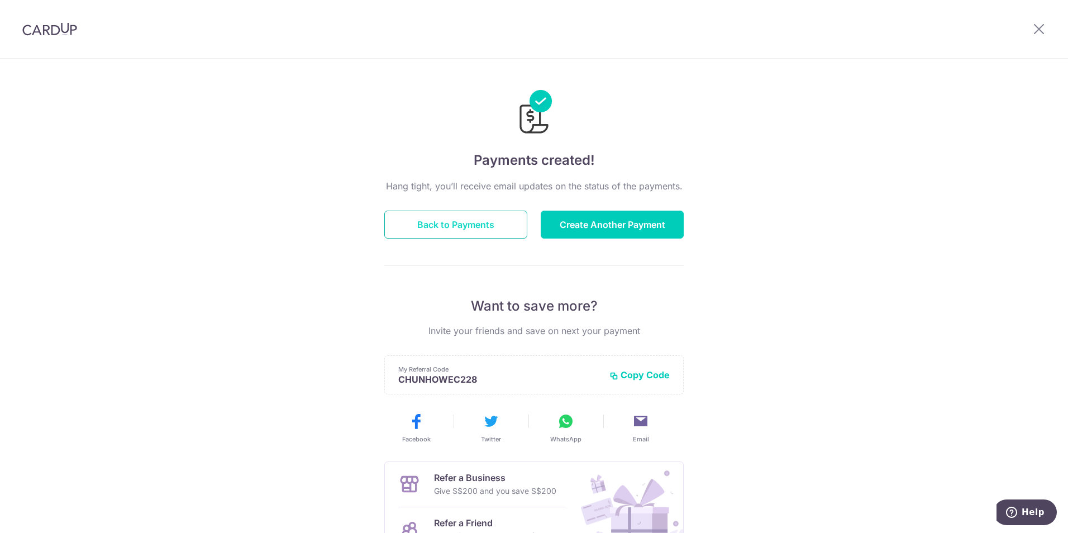
click at [515, 231] on button "Back to Payments" at bounding box center [455, 225] width 143 height 28
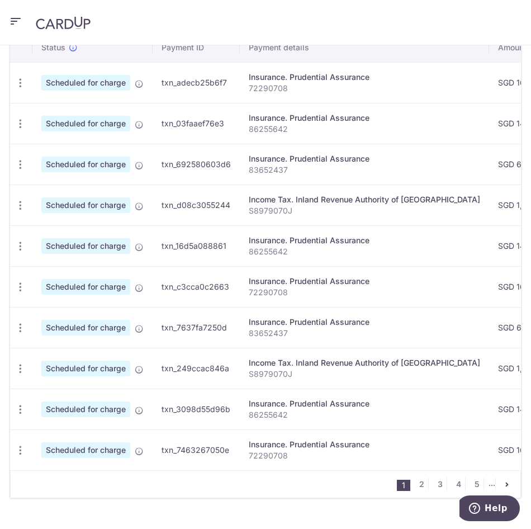
scroll to position [426, 0]
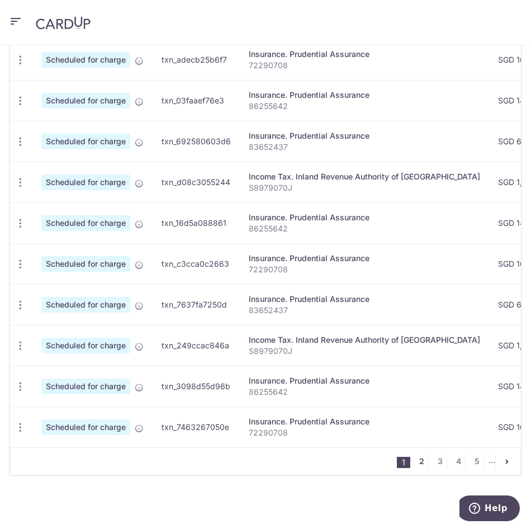
click at [415, 462] on link "2" at bounding box center [421, 460] width 13 height 13
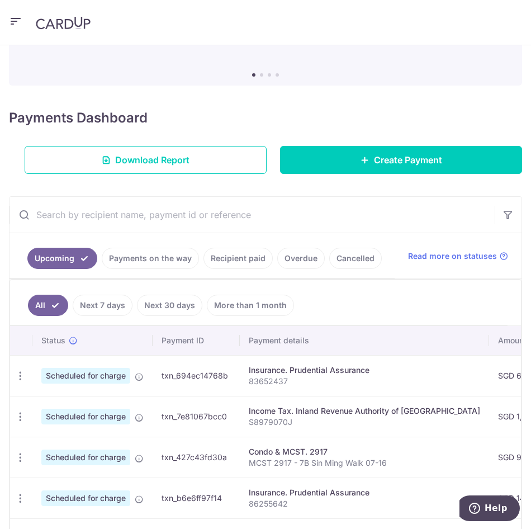
scroll to position [152, 0]
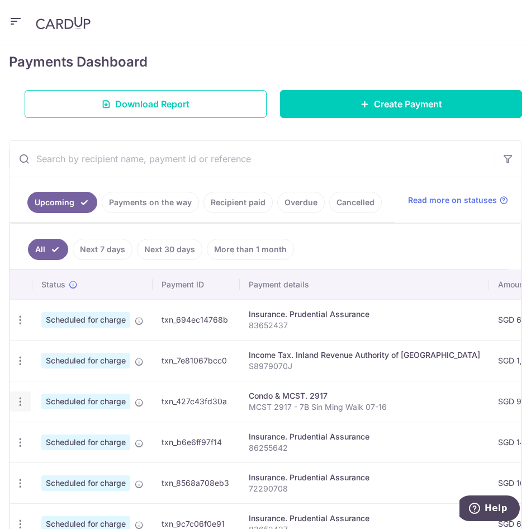
click at [22, 407] on icon "button" at bounding box center [21, 402] width 12 height 12
click at [63, 439] on span "Update payment" at bounding box center [80, 431] width 76 height 13
radio input "true"
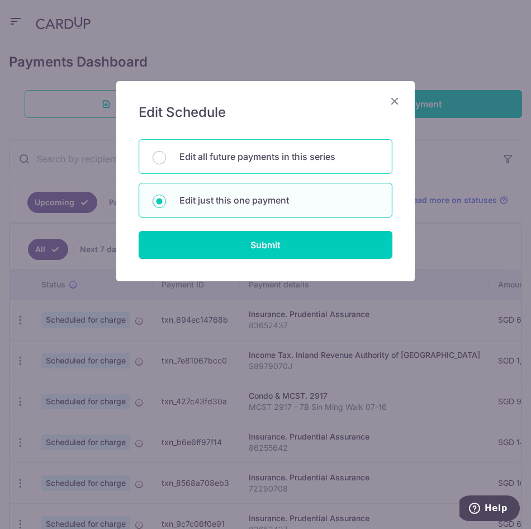
click at [267, 158] on p "Edit all future payments in this series" at bounding box center [278, 156] width 199 height 13
click at [166, 158] on input "Edit all future payments in this series" at bounding box center [159, 157] width 13 height 13
radio input "true"
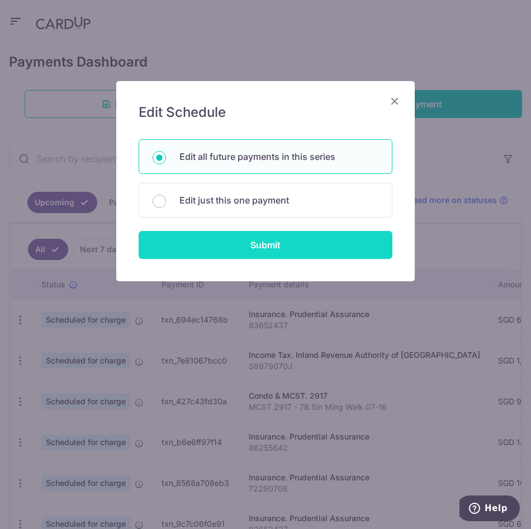
click at [260, 245] on input "Submit" at bounding box center [266, 245] width 254 height 28
radio input "true"
type input "902.52"
type input "MCST 2917 - 7B Sin Ming Walk 07-16"
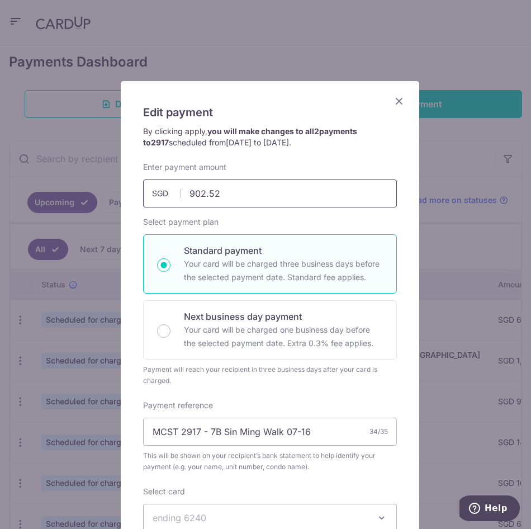
drag, startPoint x: 265, startPoint y: 186, endPoint x: 156, endPoint y: 161, distance: 111.7
click at [156, 161] on div "Enter payment amount 902.52 902.52 SGD To change the payment amount, please can…" at bounding box center [270, 184] width 254 height 46
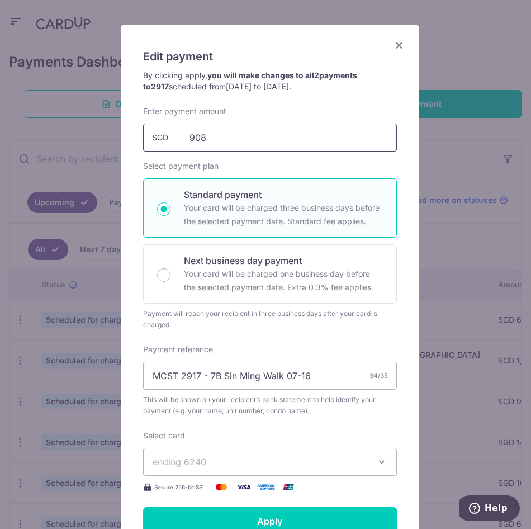
scroll to position [0, 0]
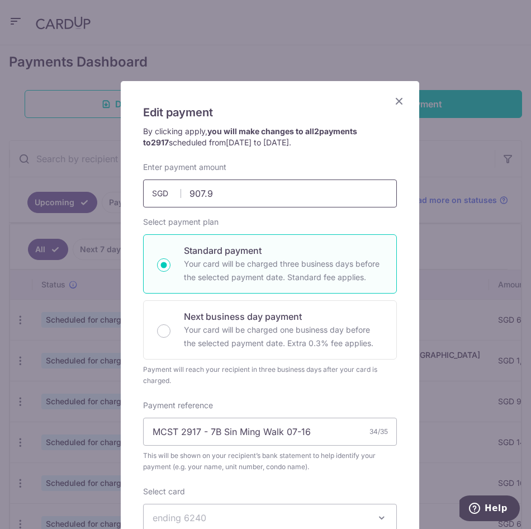
type input "907.97"
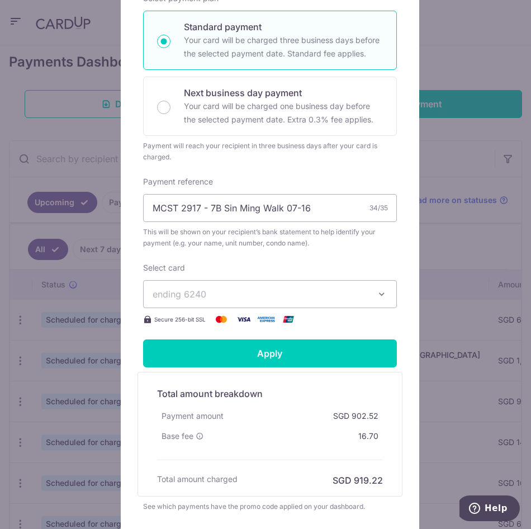
scroll to position [310, 0]
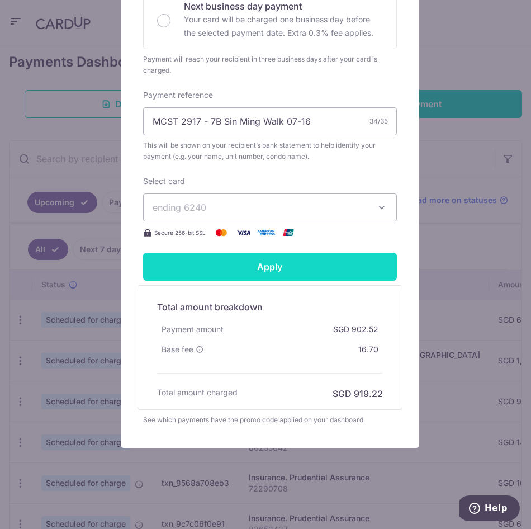
click at [251, 262] on input "Apply" at bounding box center [270, 267] width 254 height 28
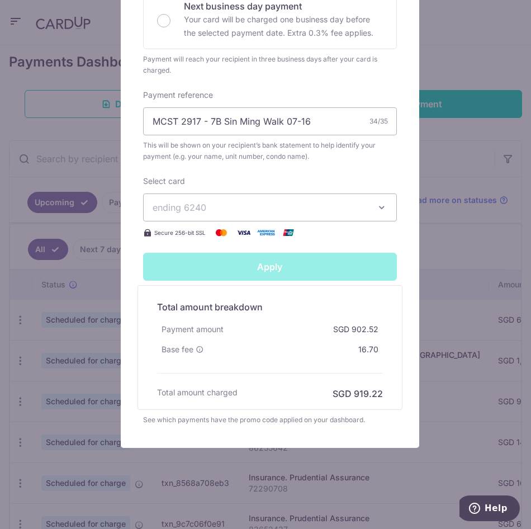
type input "Successfully Applied"
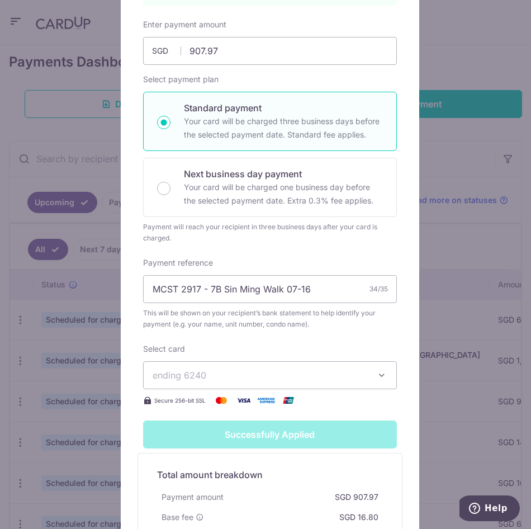
scroll to position [293, 0]
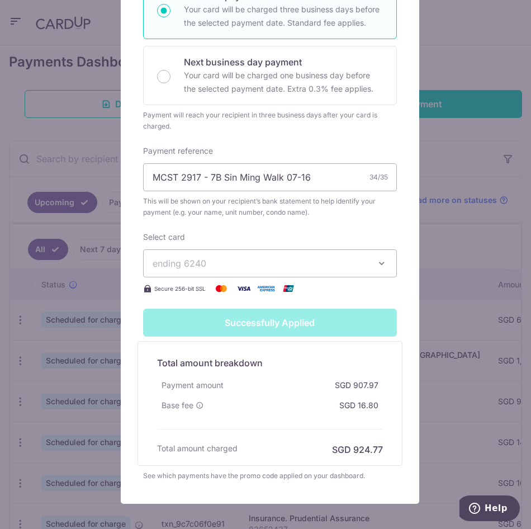
click at [273, 210] on span "This will be shown on your recipient’s bank statement to help identify your pay…" at bounding box center [270, 207] width 254 height 22
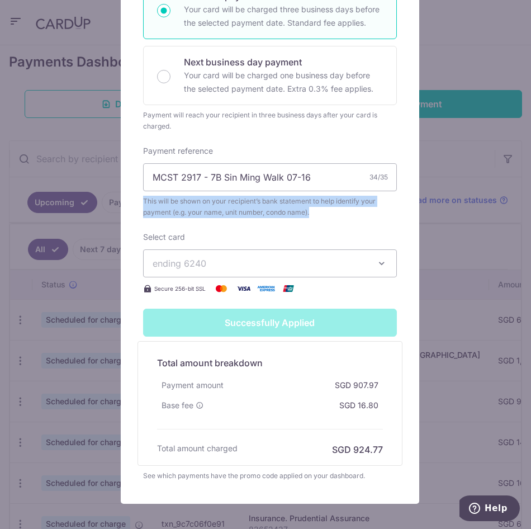
click at [273, 210] on span "This will be shown on your recipient’s bank statement to help identify your pay…" at bounding box center [270, 207] width 254 height 22
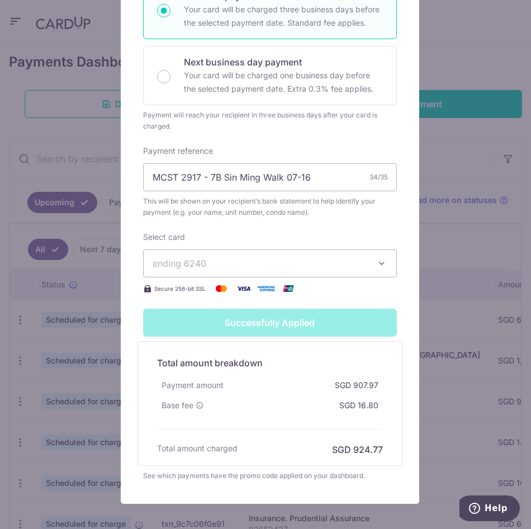
click at [334, 211] on span "This will be shown on your recipient’s bank statement to help identify your pay…" at bounding box center [270, 207] width 254 height 22
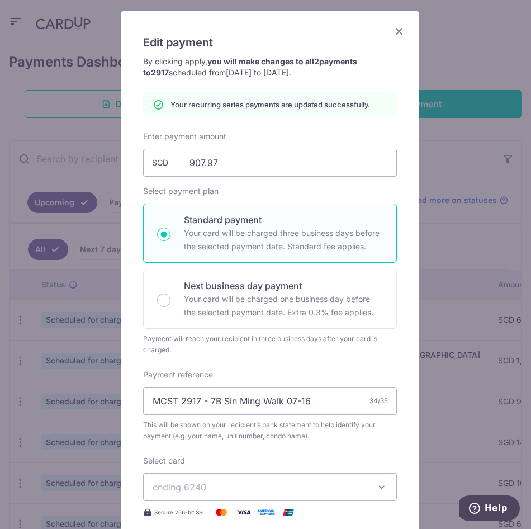
scroll to position [0, 0]
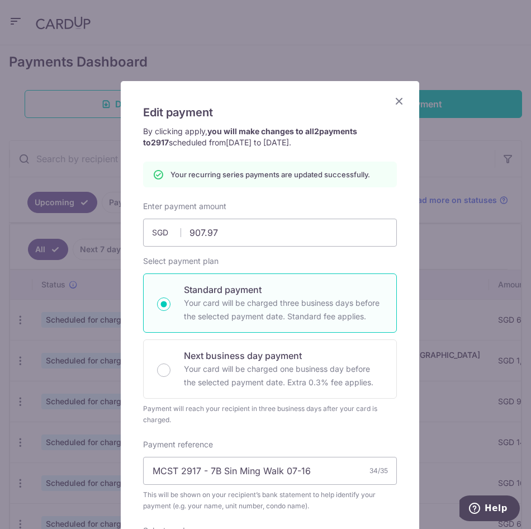
click at [393, 102] on icon "Close" at bounding box center [398, 101] width 13 height 14
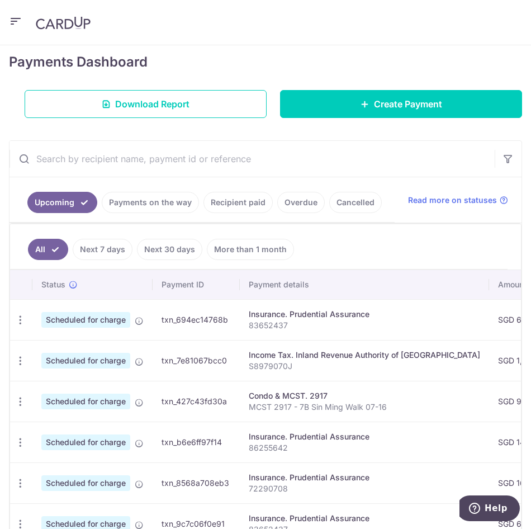
scroll to position [264, 0]
